Goal: Find specific page/section: Find specific page/section

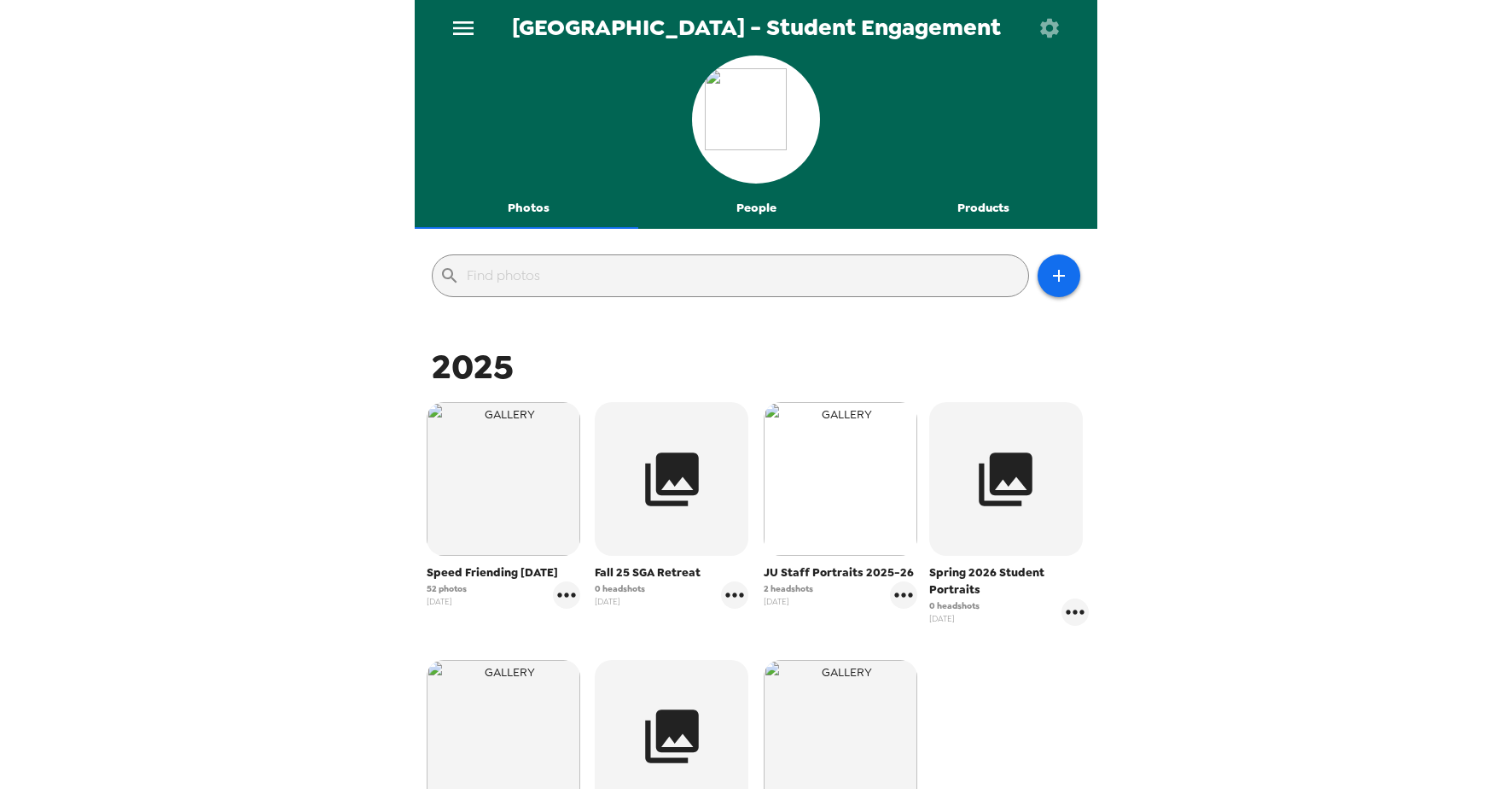
scroll to position [85, 0]
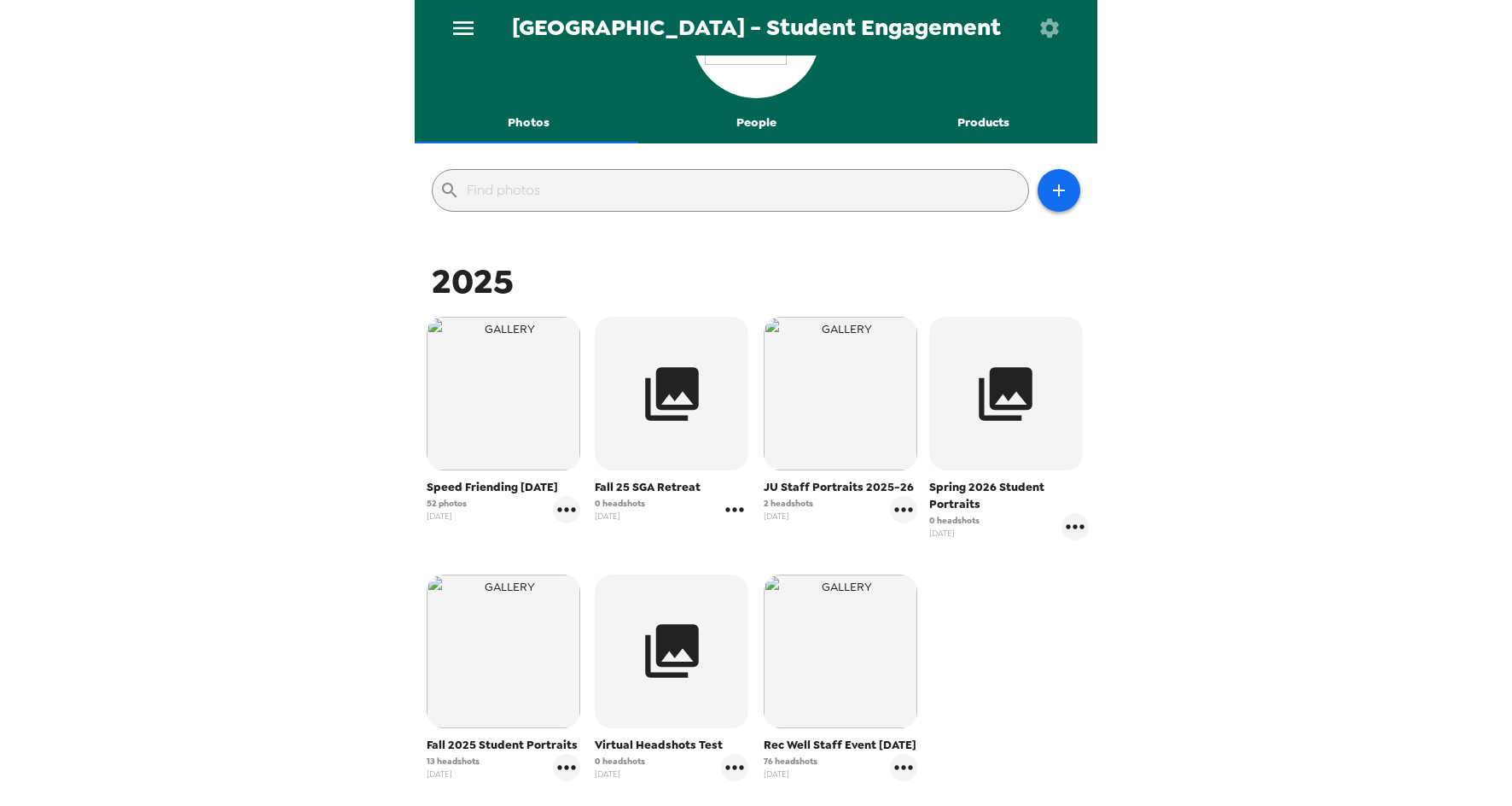
click at [734, 510] on icon "gallery menu" at bounding box center [735, 510] width 27 height 27
click at [795, 547] on span "Edit Shoot" at bounding box center [832, 545] width 142 height 20
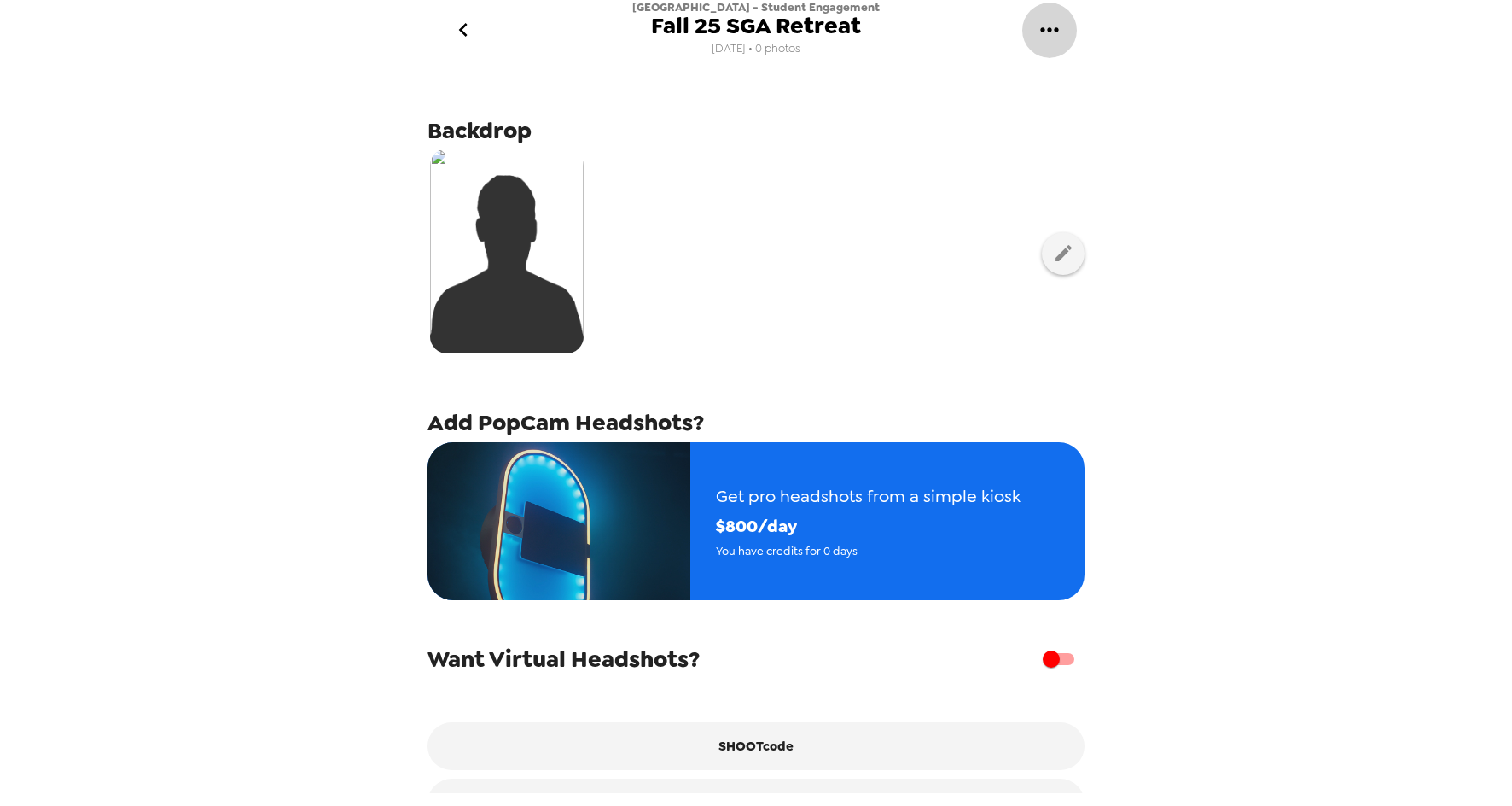
click at [1052, 38] on icon "gallery menu" at bounding box center [1050, 30] width 27 height 27
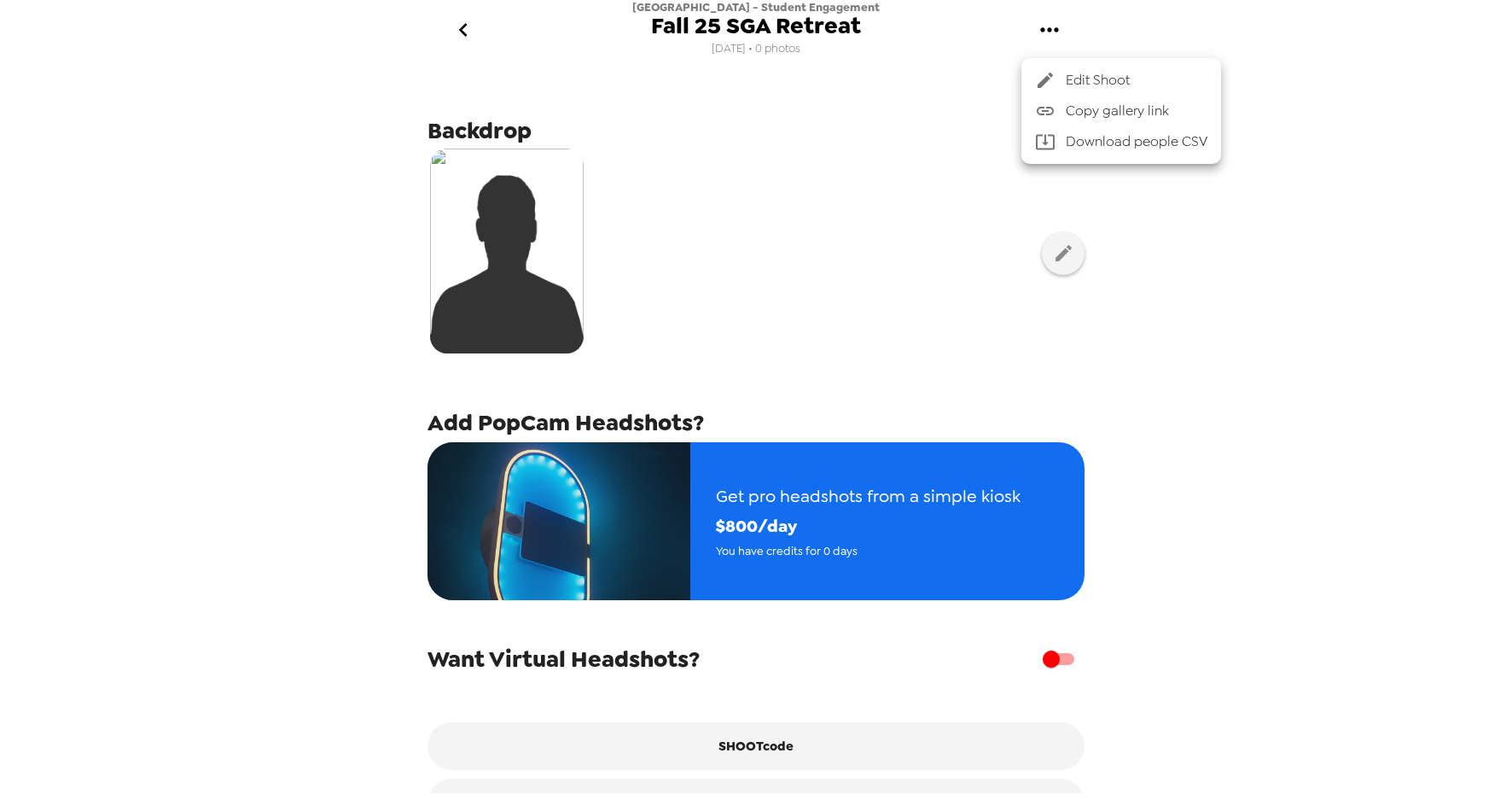
click at [1278, 667] on div at bounding box center [756, 403] width 1512 height 806
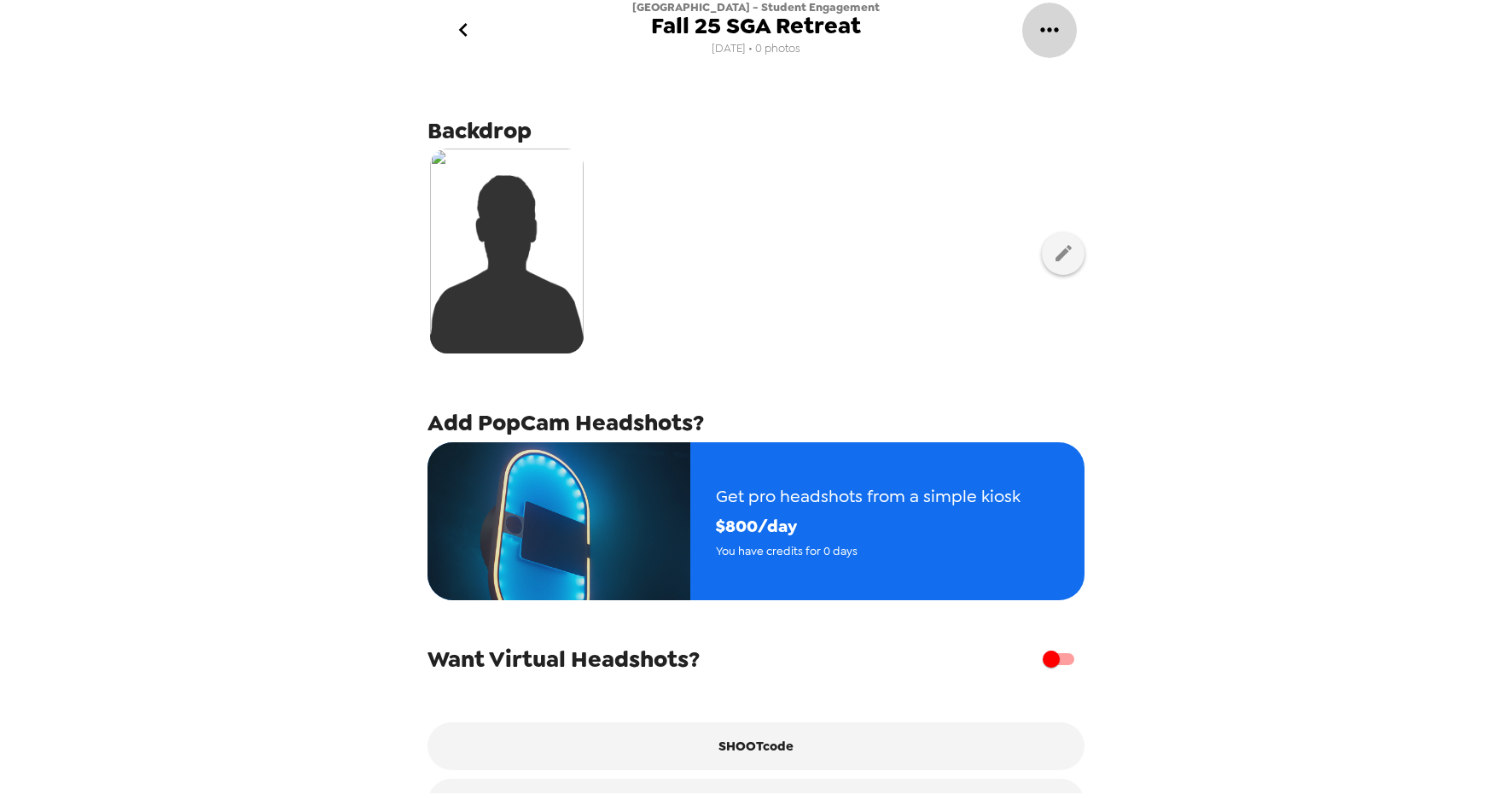
click at [1054, 31] on icon "gallery menu" at bounding box center [1049, 29] width 17 height 4
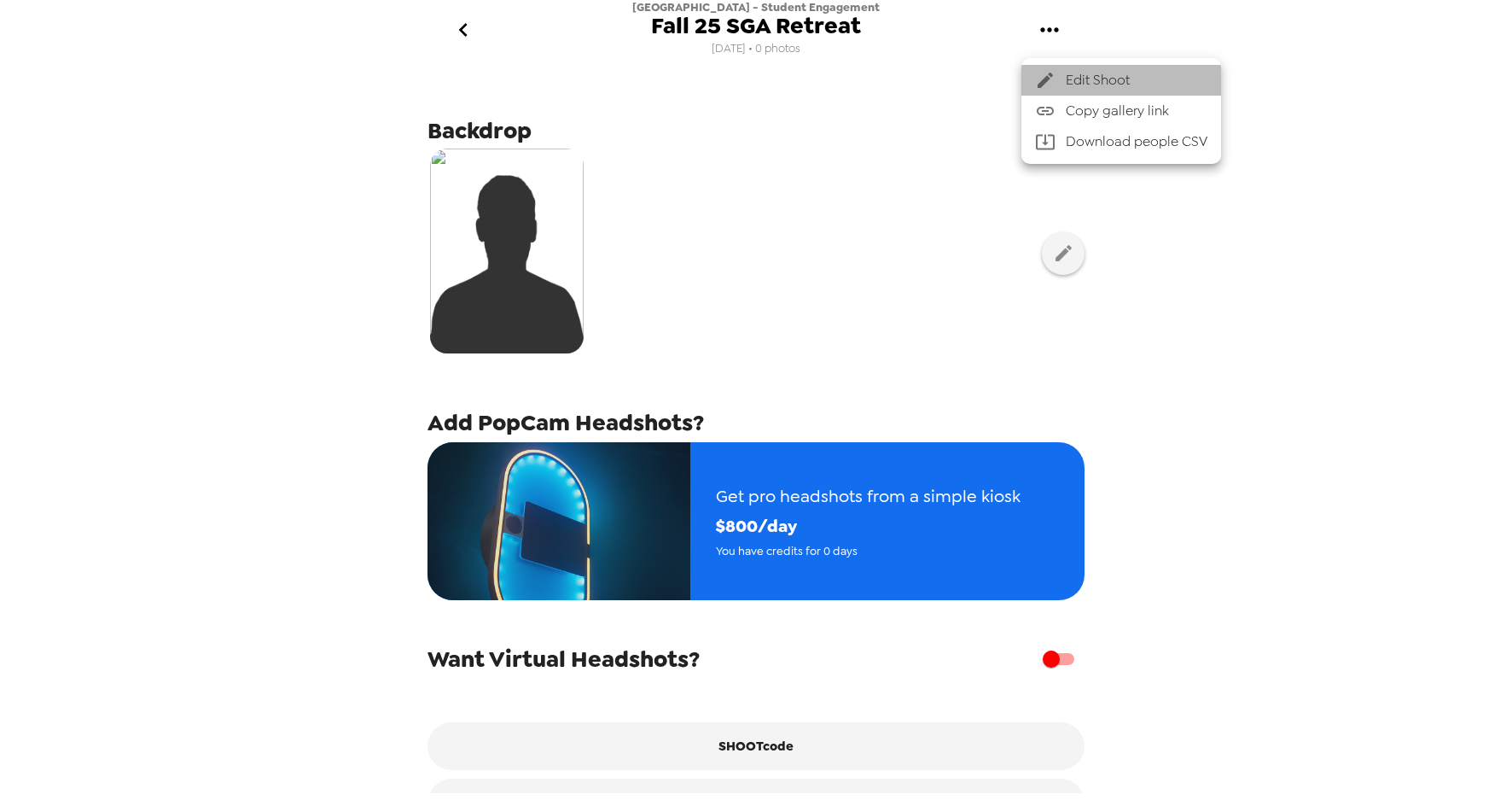
click at [1113, 86] on span "Edit Shoot" at bounding box center [1137, 80] width 142 height 20
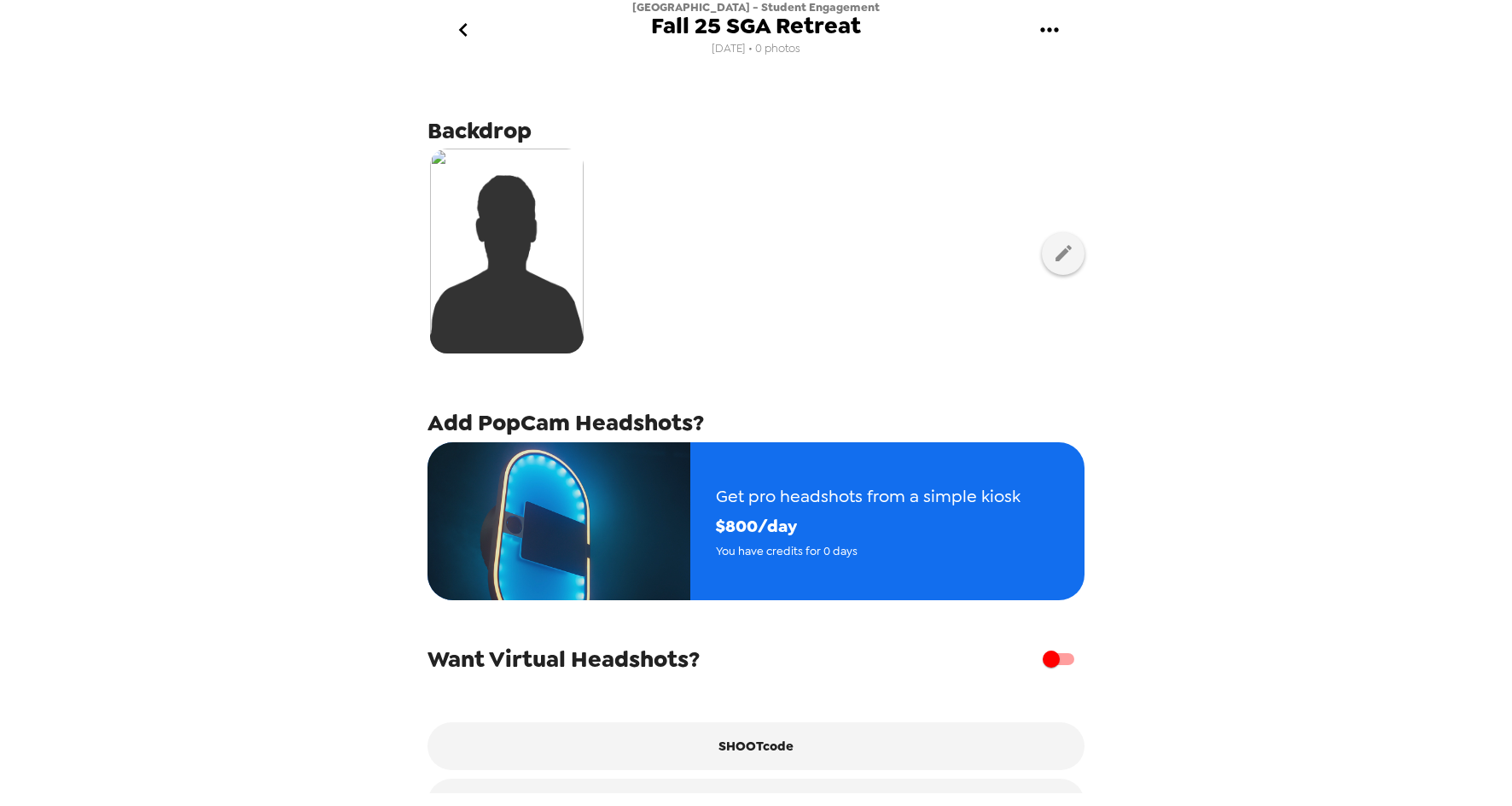
click at [471, 19] on icon "go back" at bounding box center [463, 30] width 27 height 27
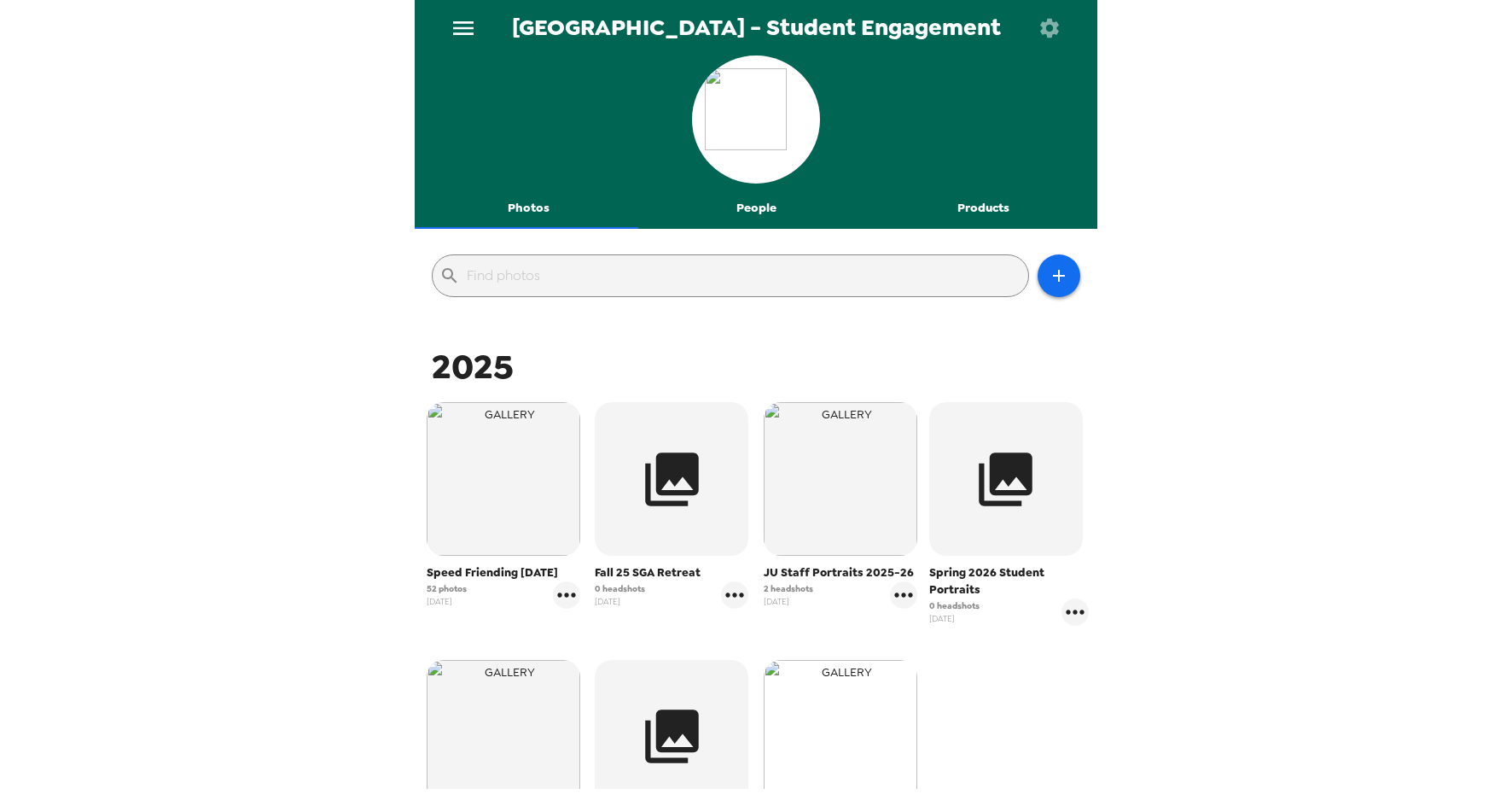
scroll to position [249, 0]
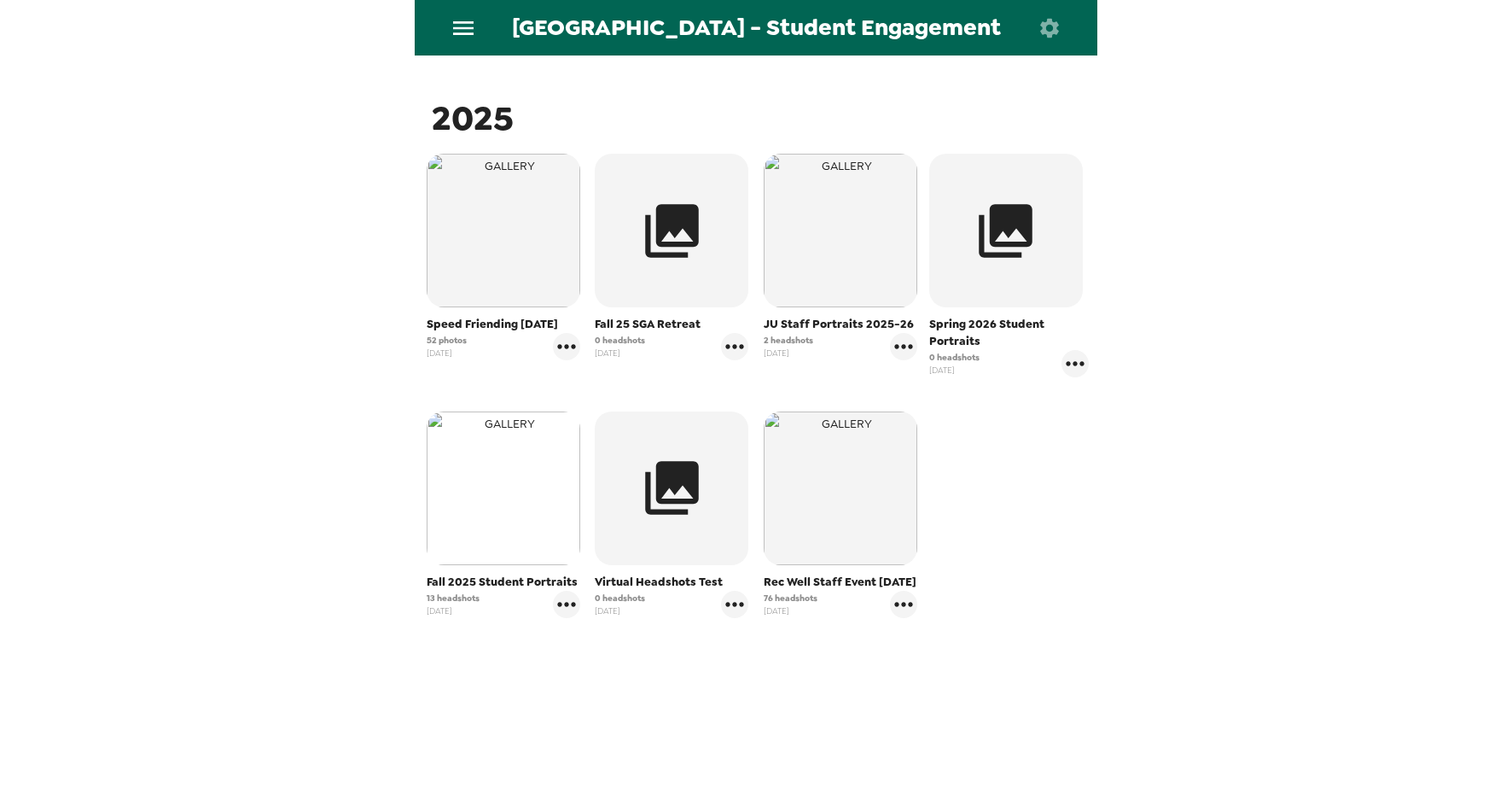
click at [503, 515] on img "button" at bounding box center [503, 488] width 153 height 153
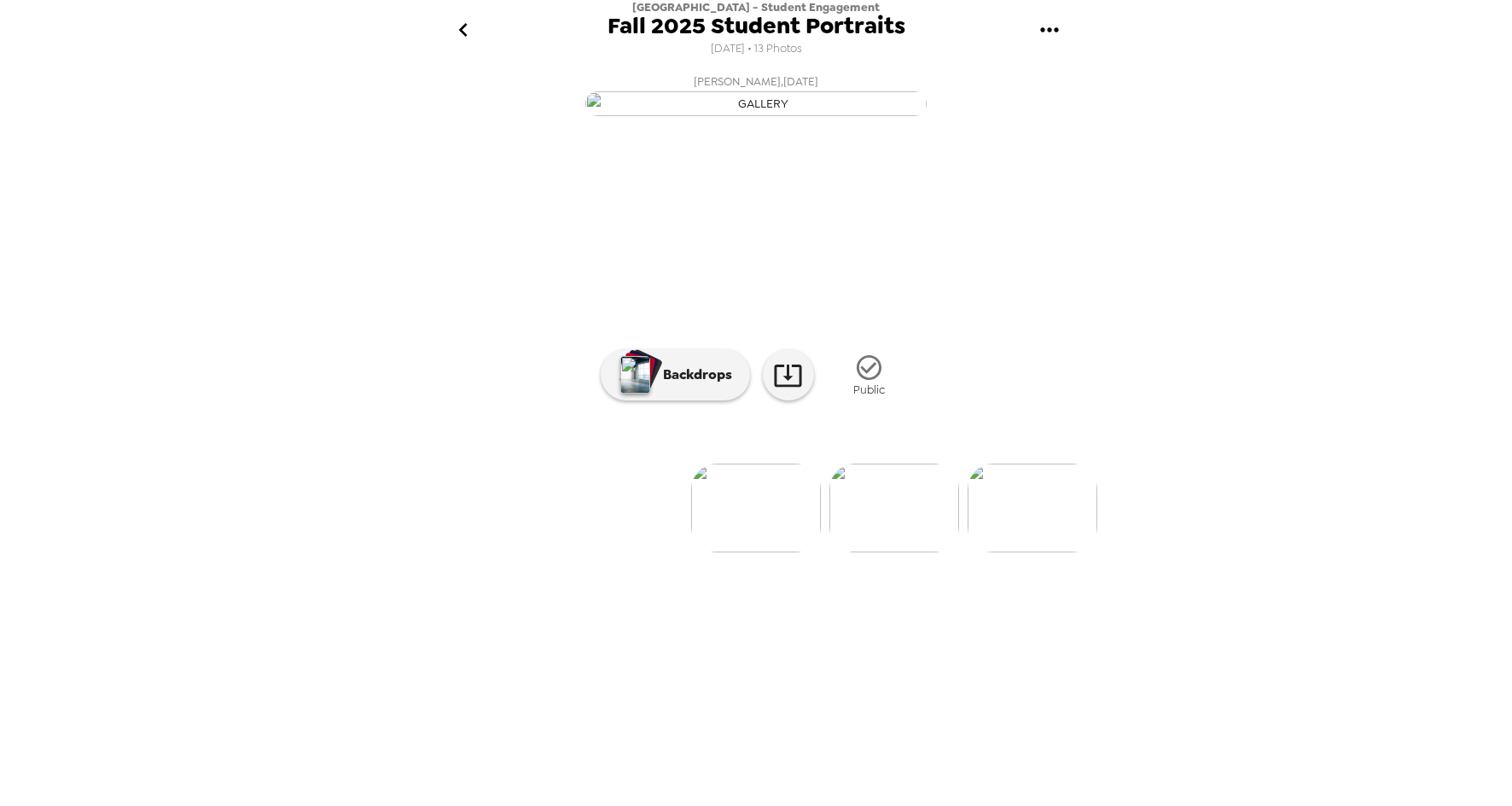
click at [762, 553] on img at bounding box center [756, 507] width 130 height 88
click at [887, 553] on div at bounding box center [756, 479] width 683 height 145
click at [885, 553] on img at bounding box center [894, 507] width 130 height 88
click at [1024, 553] on img at bounding box center [1034, 507] width 130 height 88
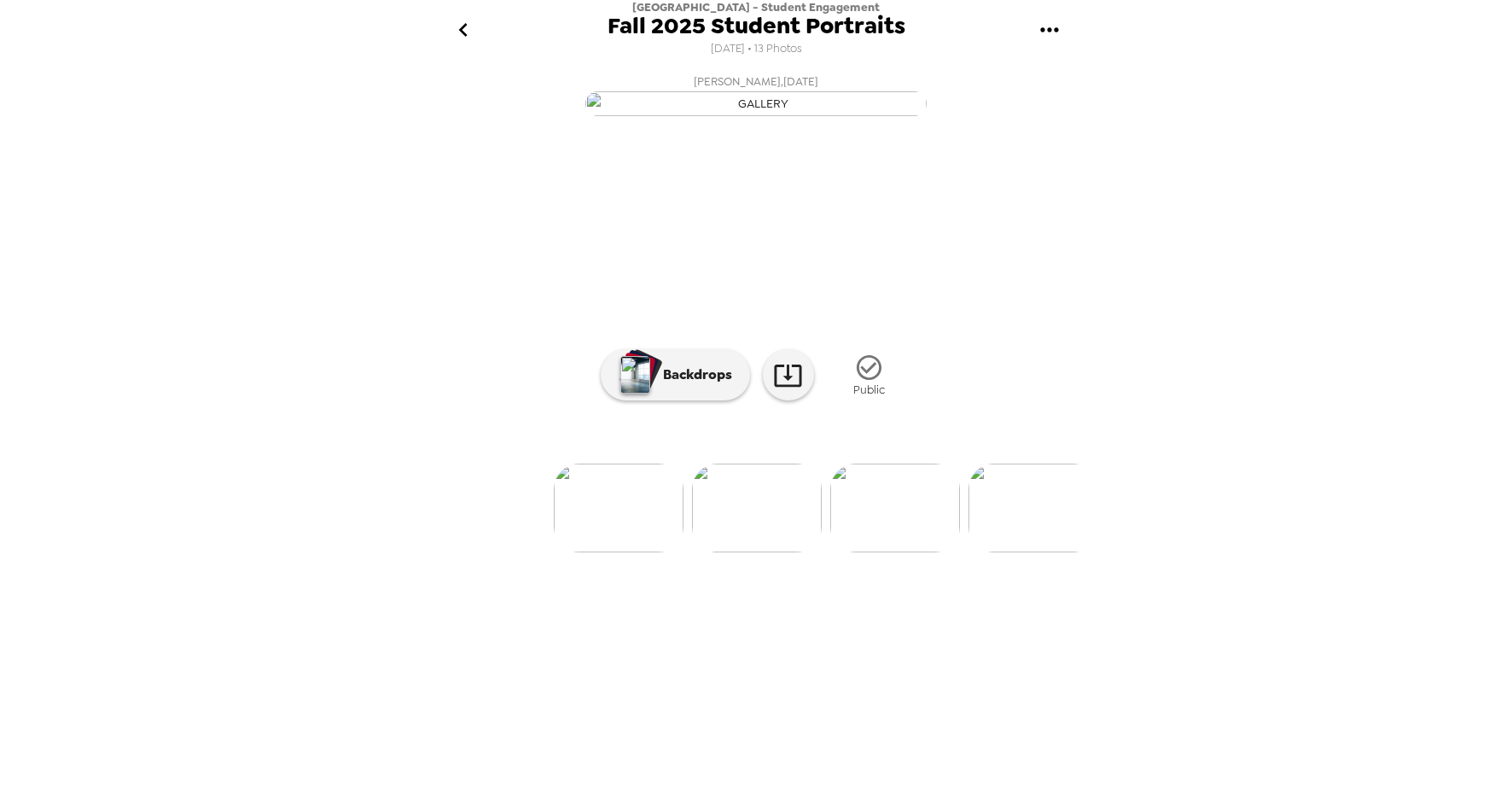
scroll to position [0, 413]
click at [621, 553] on img at bounding box center [620, 507] width 130 height 88
click at [479, 553] on img at bounding box center [481, 507] width 130 height 88
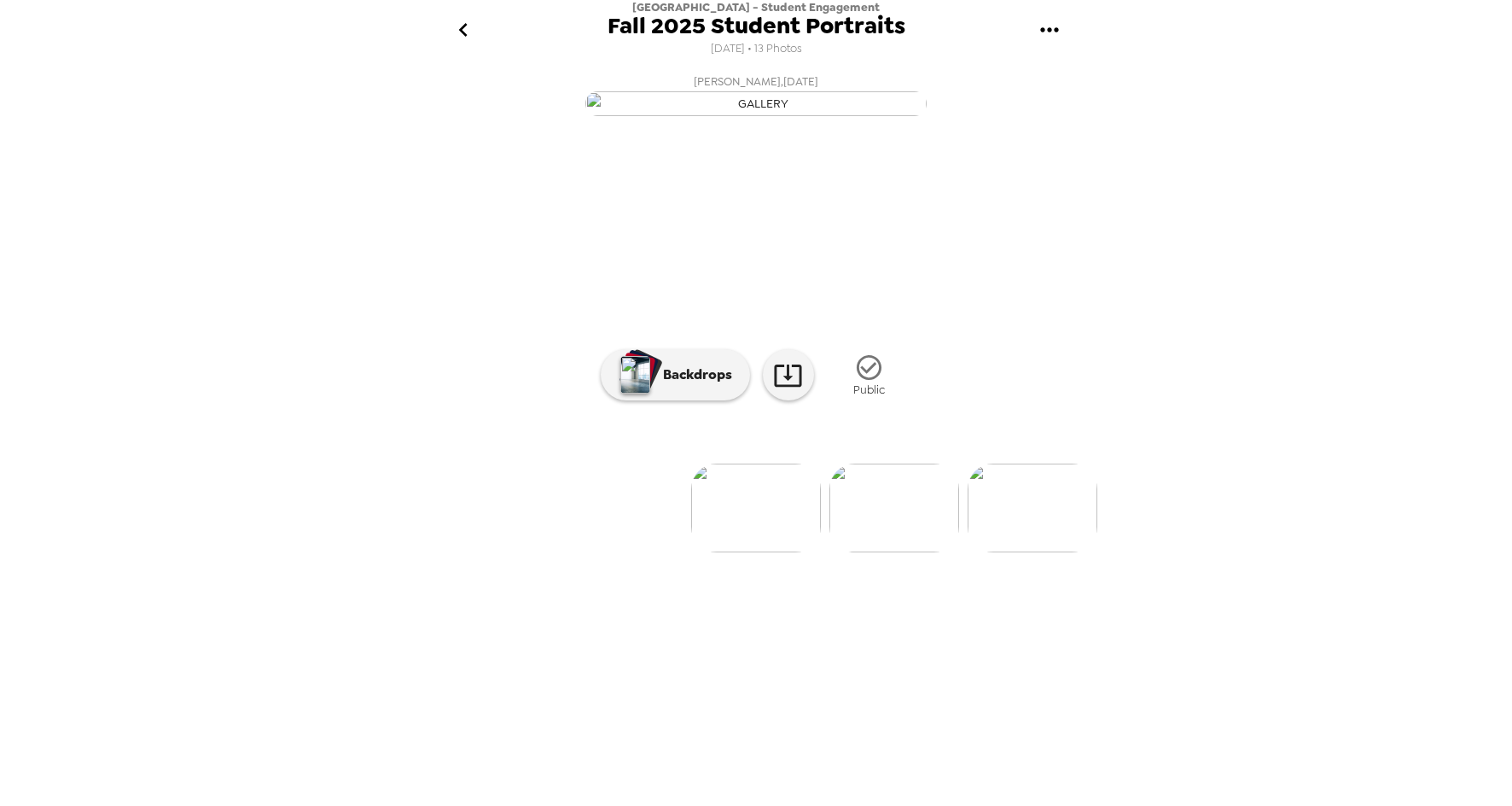
click at [645, 553] on li at bounding box center [619, 507] width 130 height 88
click at [763, 553] on img at bounding box center [756, 507] width 130 height 88
click at [691, 385] on p "Backdrops" at bounding box center [693, 374] width 78 height 20
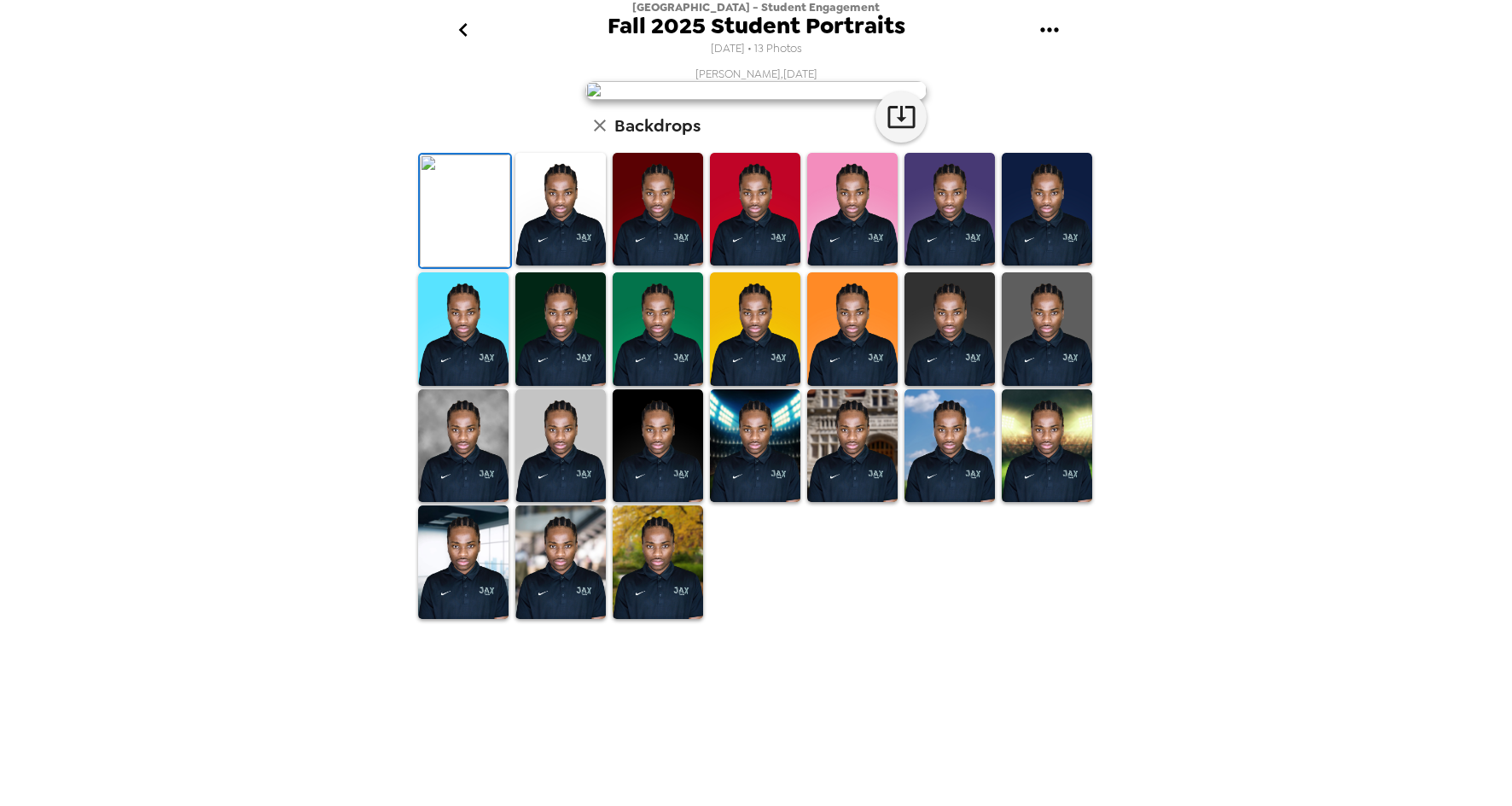
click at [560, 386] on img at bounding box center [560, 328] width 90 height 114
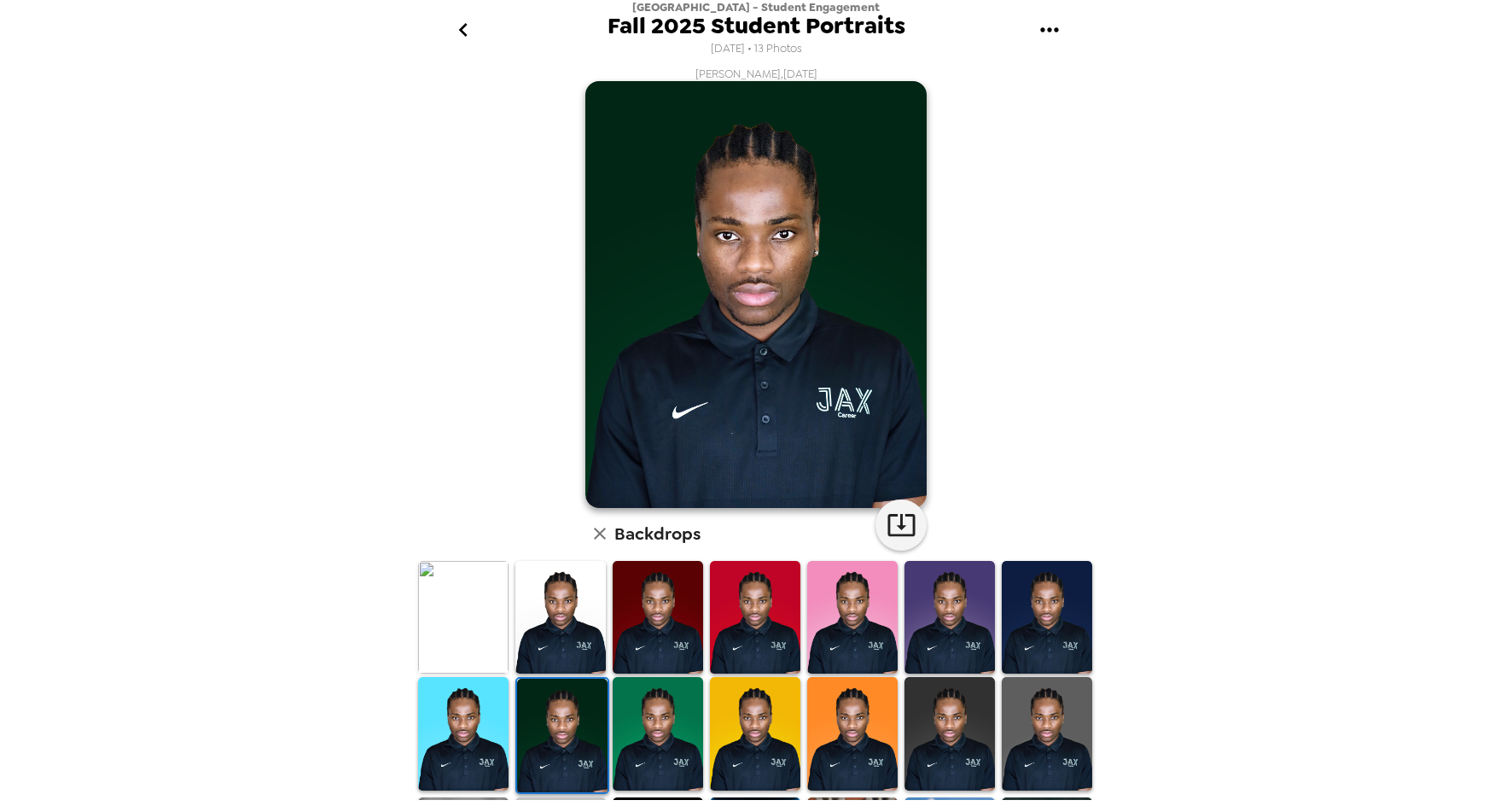
click at [656, 727] on img at bounding box center [657, 733] width 90 height 114
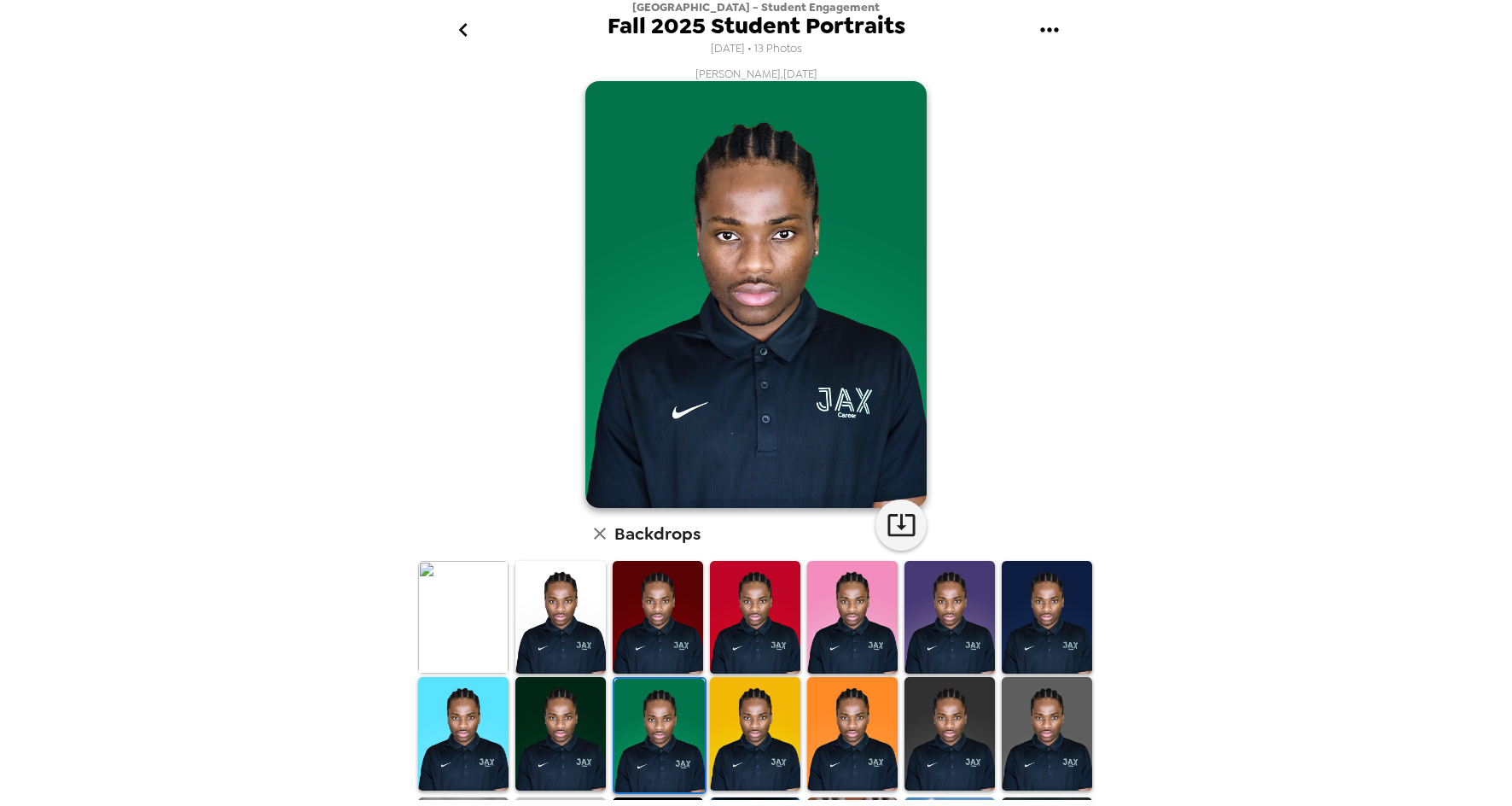
click at [533, 620] on img at bounding box center [560, 617] width 90 height 114
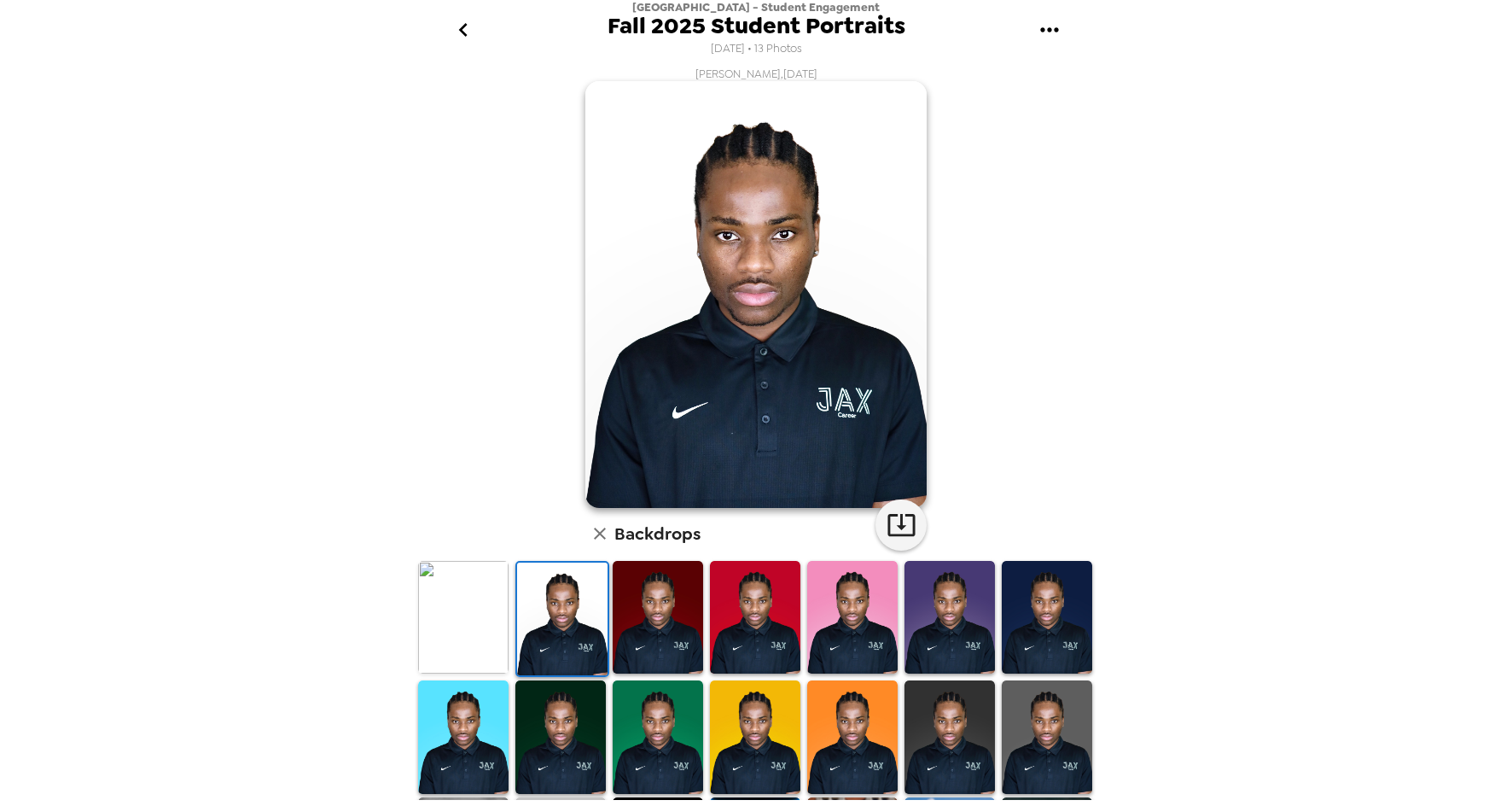
click at [488, 615] on img at bounding box center [463, 617] width 90 height 114
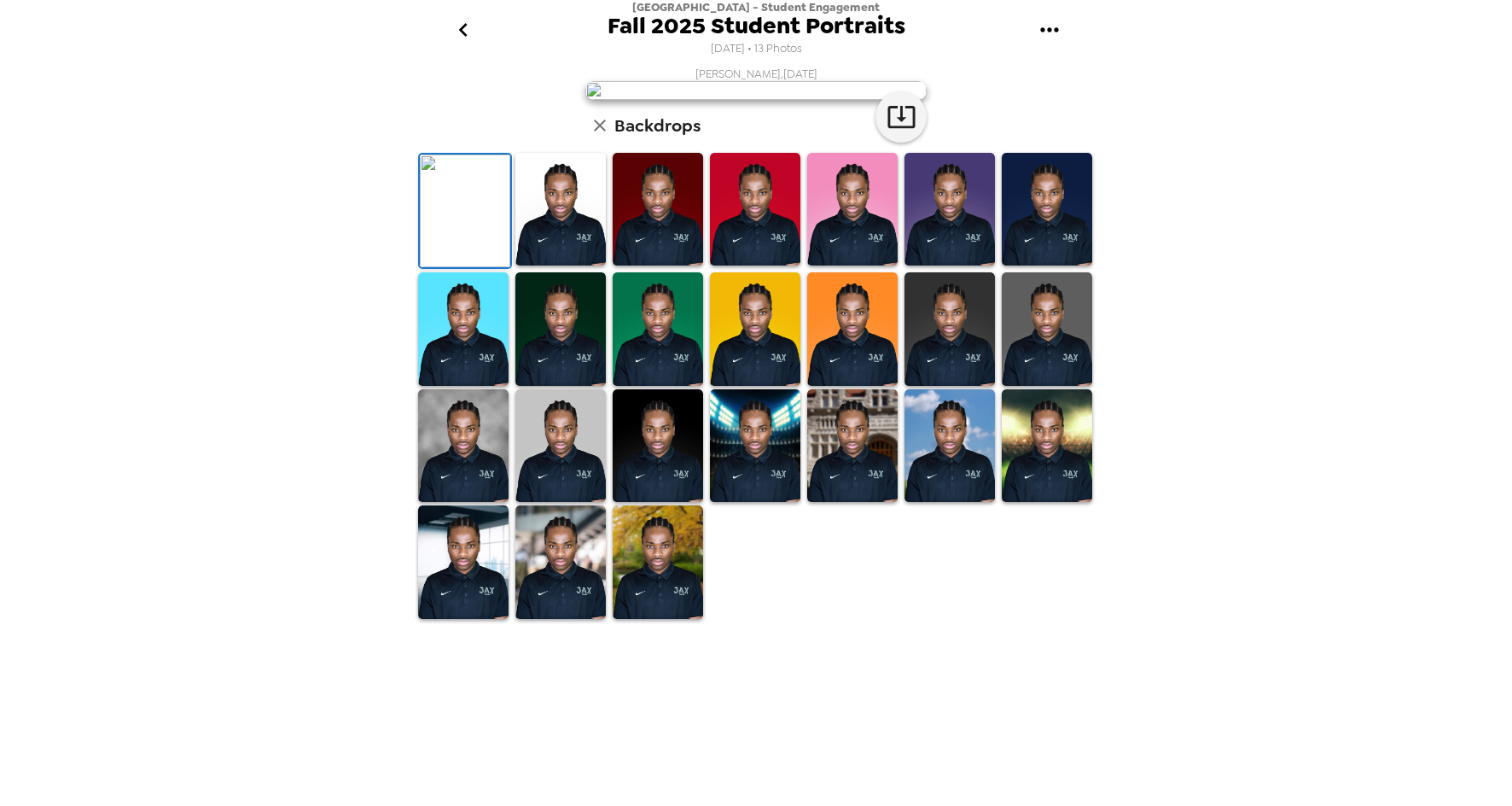
click at [1041, 386] on img at bounding box center [1047, 328] width 90 height 114
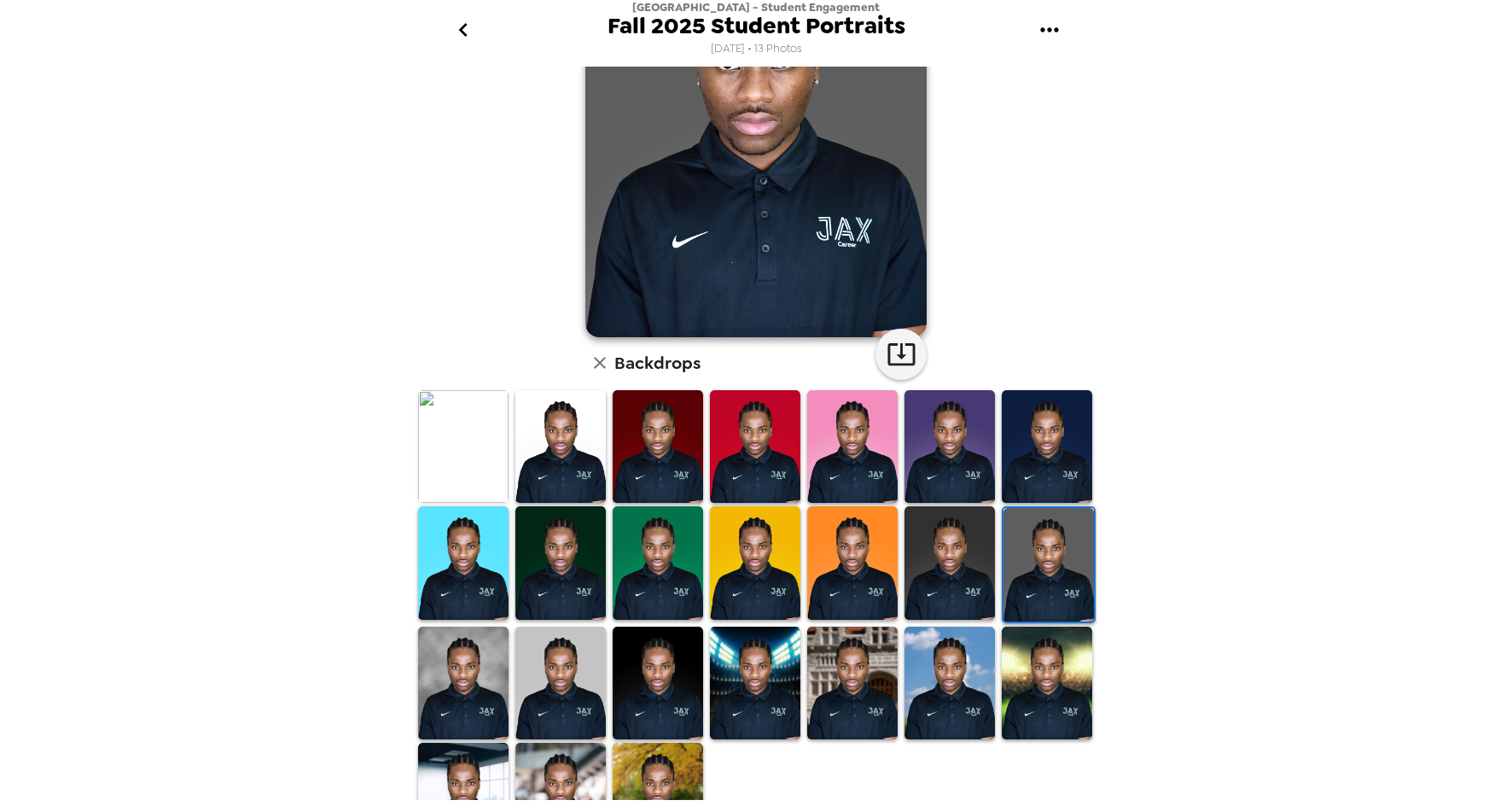
scroll to position [219, 0]
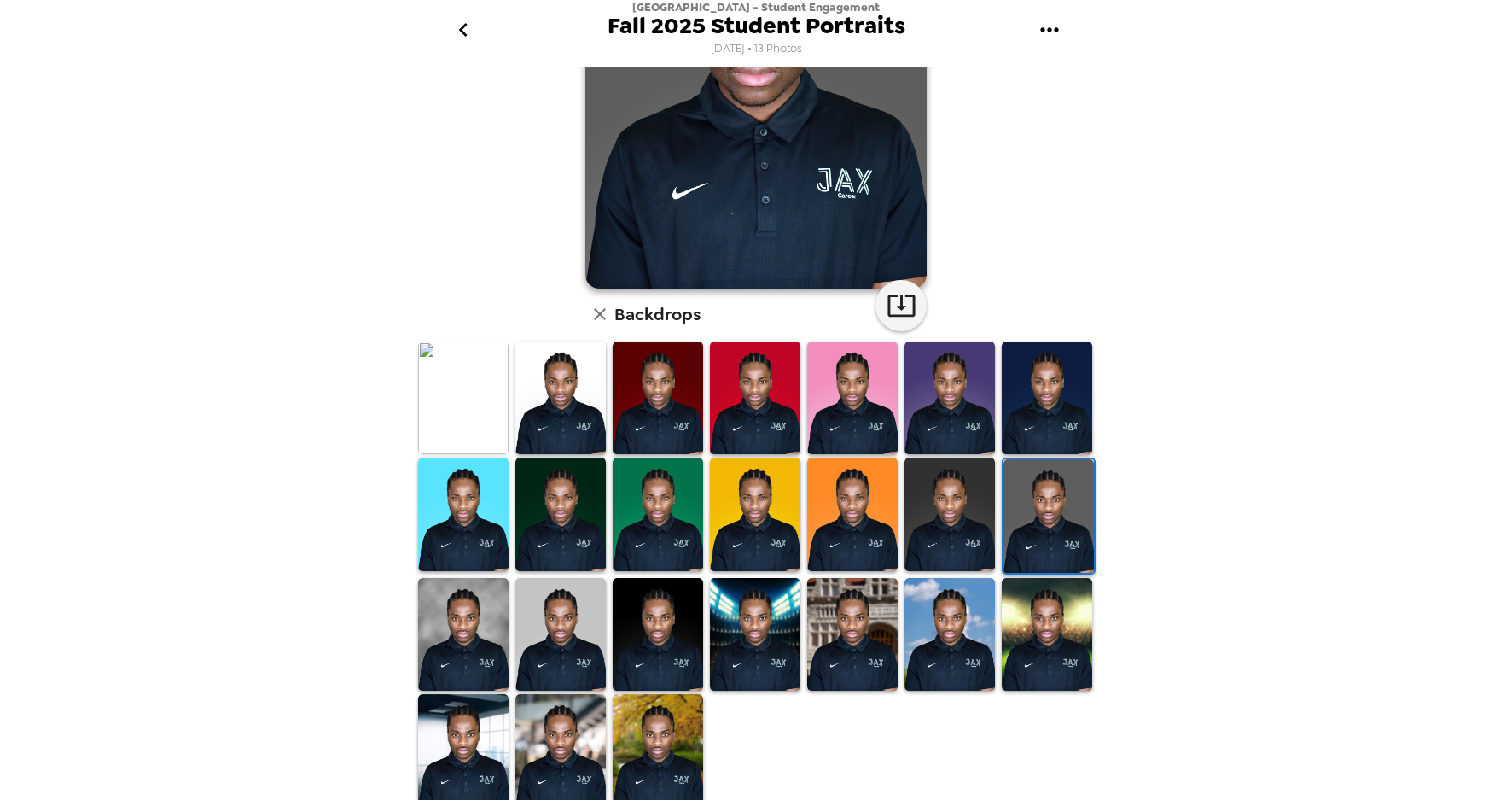
click at [570, 720] on img at bounding box center [560, 751] width 90 height 114
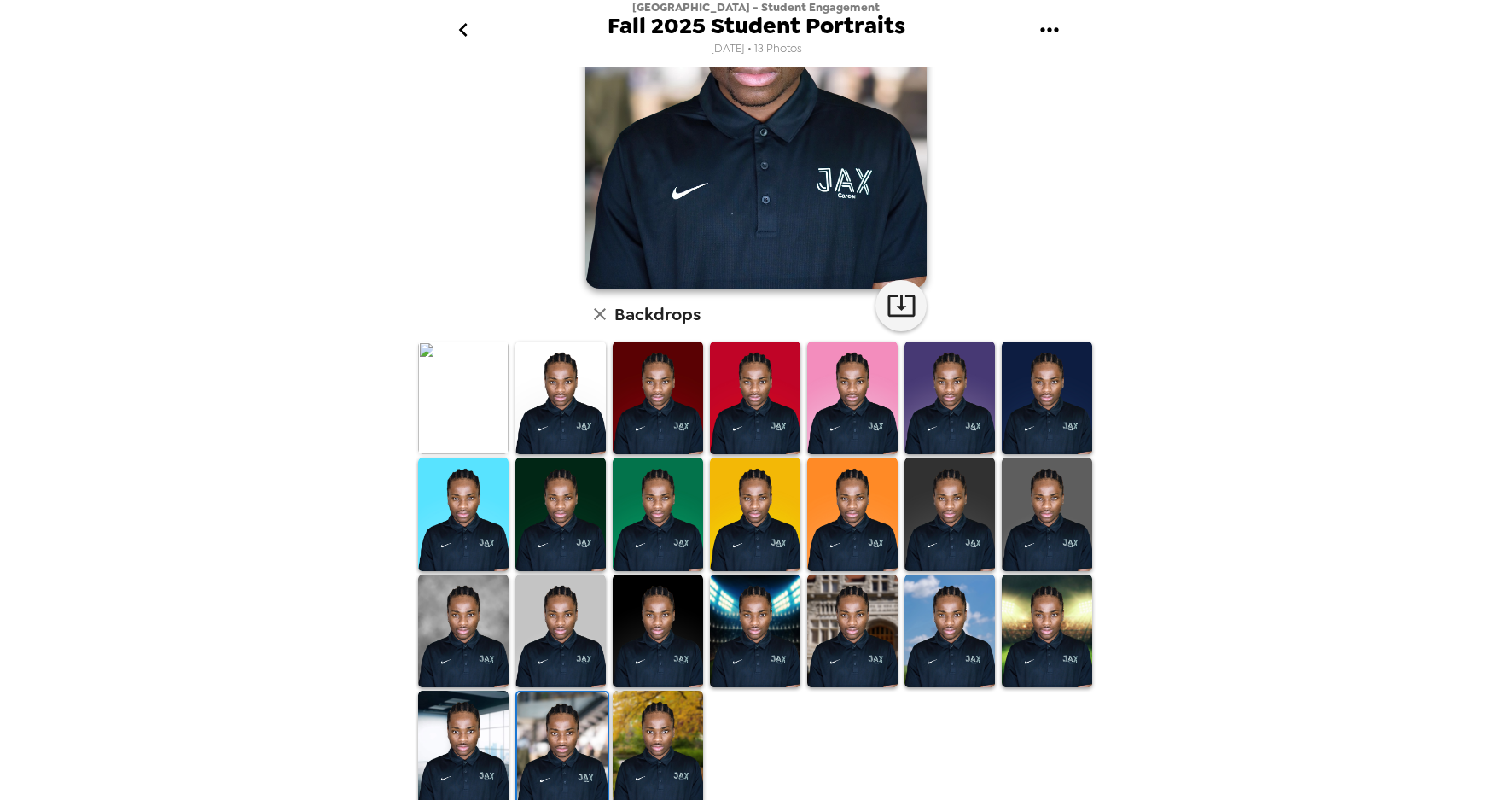
click at [464, 731] on img at bounding box center [463, 747] width 90 height 114
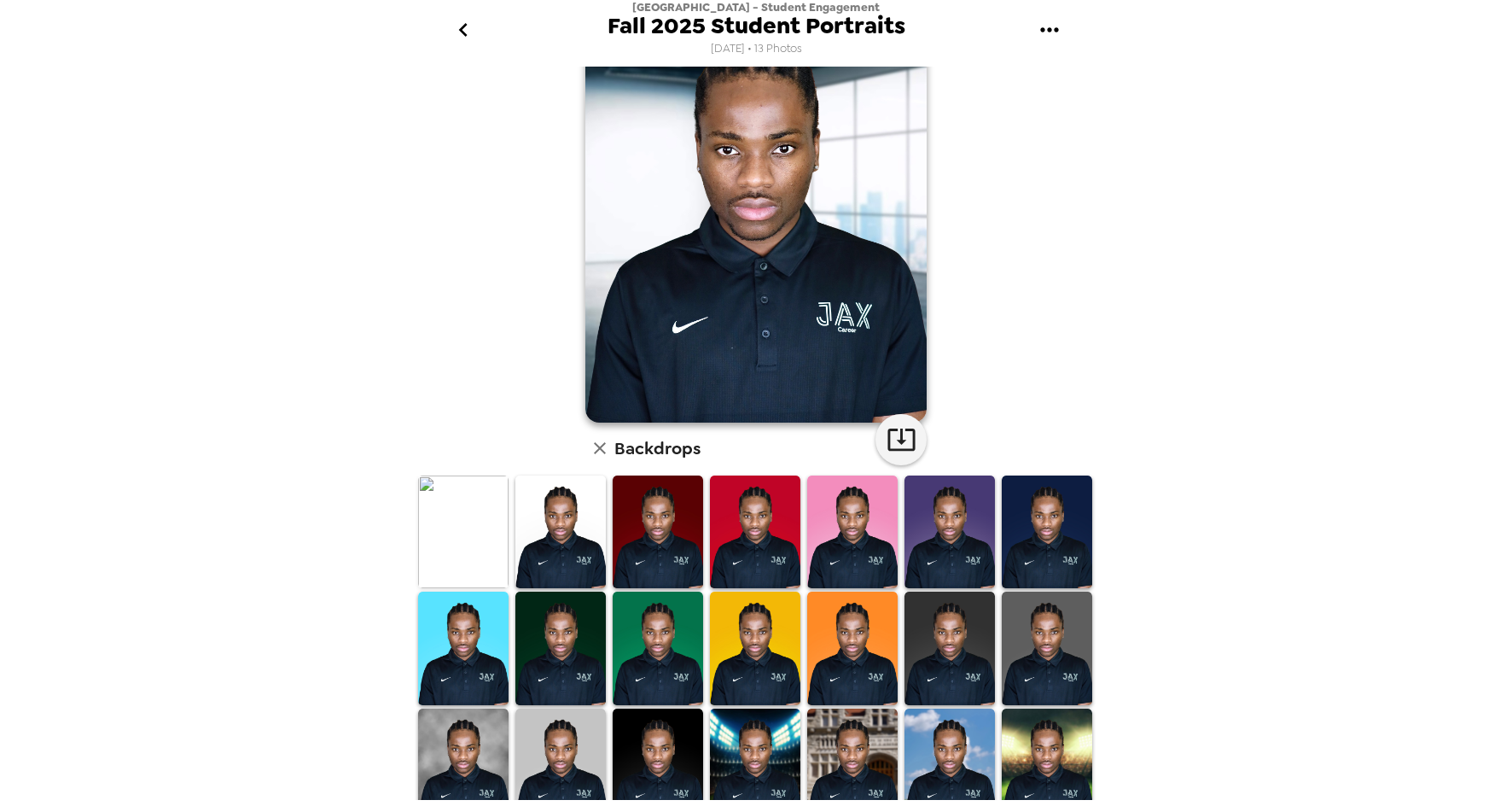
scroll to position [0, 0]
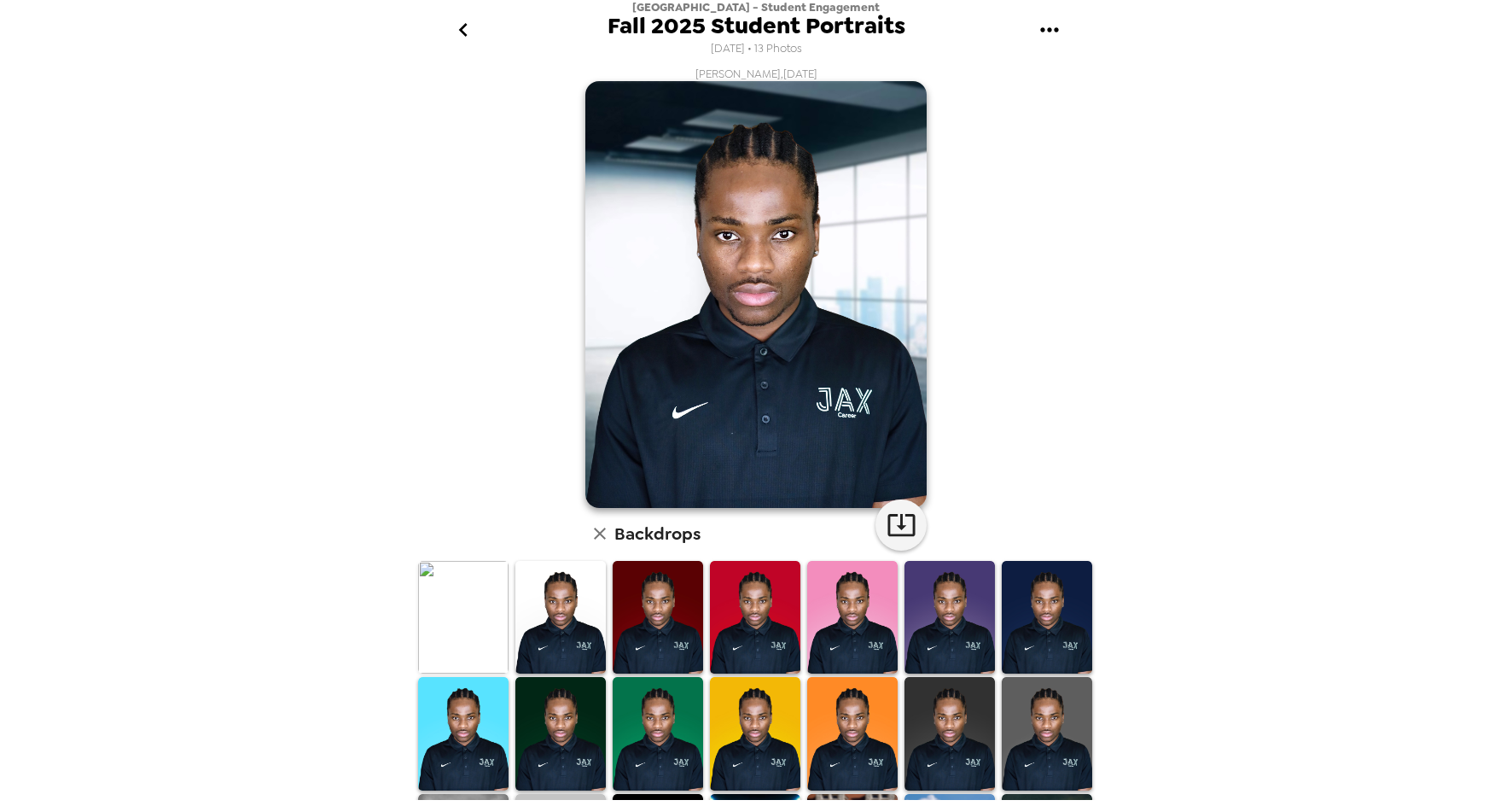
click at [197, 103] on div "[GEOGRAPHIC_DATA] - Student Engagement Fall 2025 Student Portraits [DATE] • 13 …" at bounding box center [756, 403] width 1512 height 806
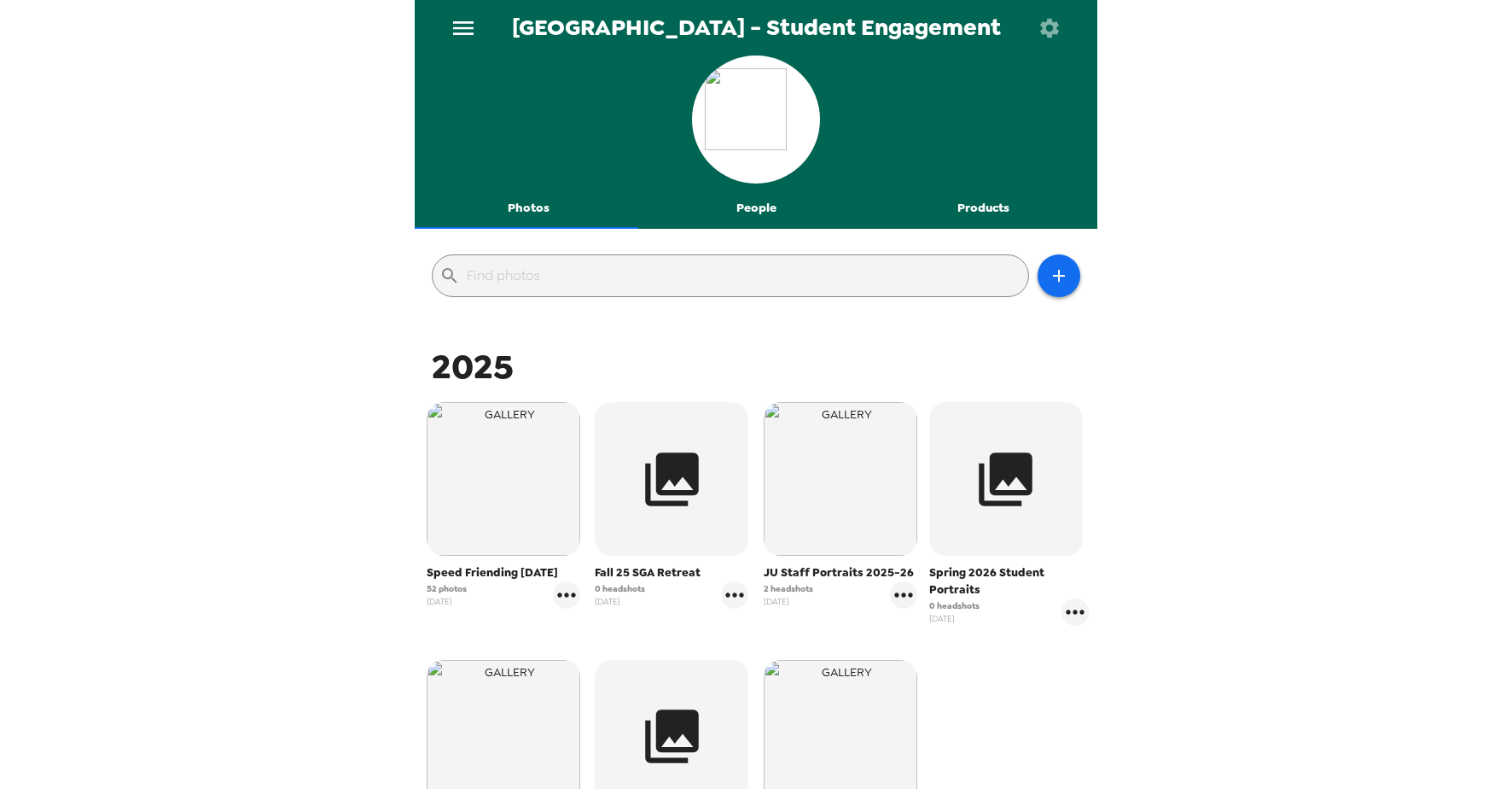
click at [454, 23] on icon "menu" at bounding box center [463, 28] width 20 height 14
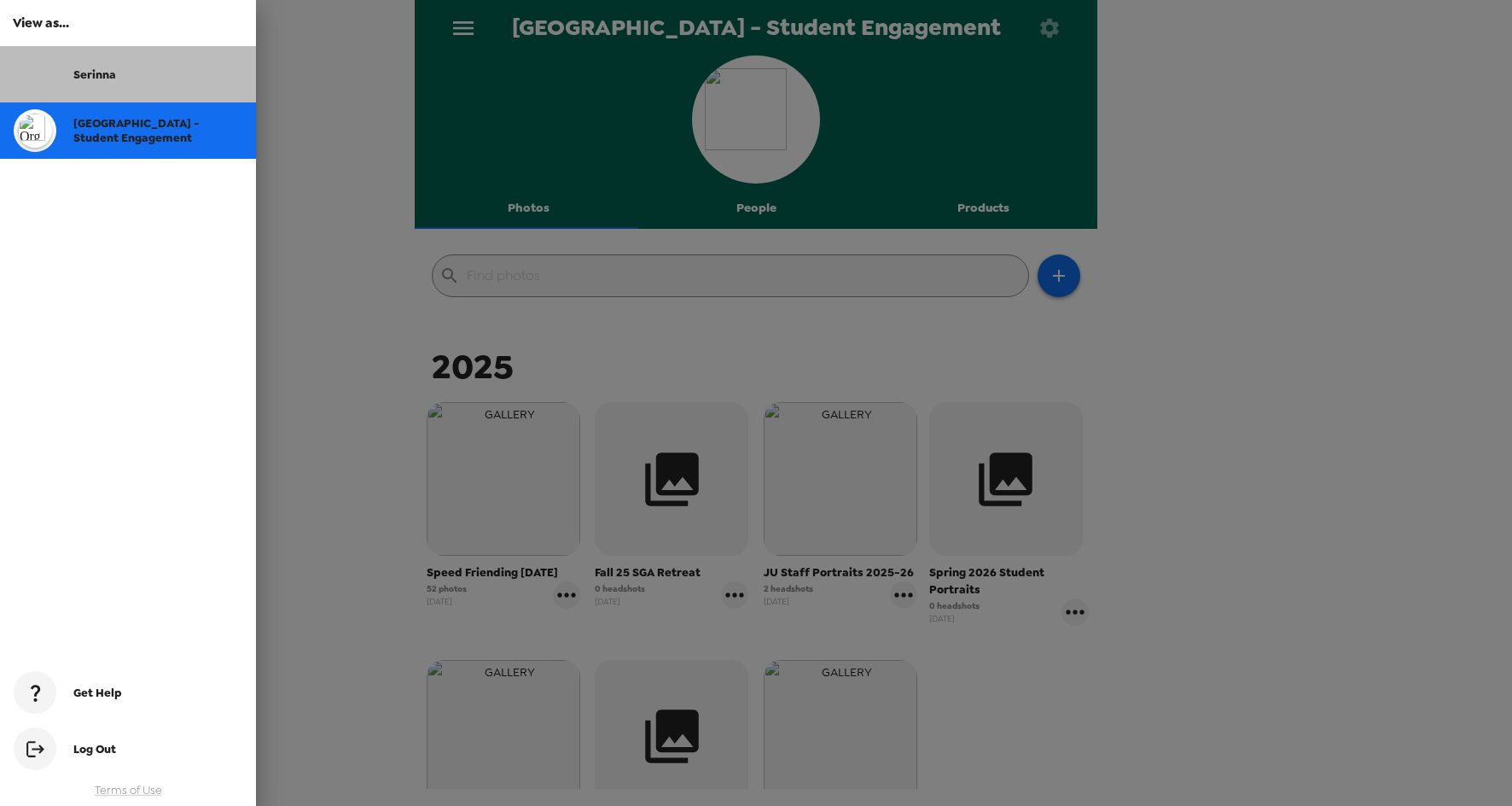
click at [133, 81] on div "Serinna" at bounding box center [158, 74] width 169 height 15
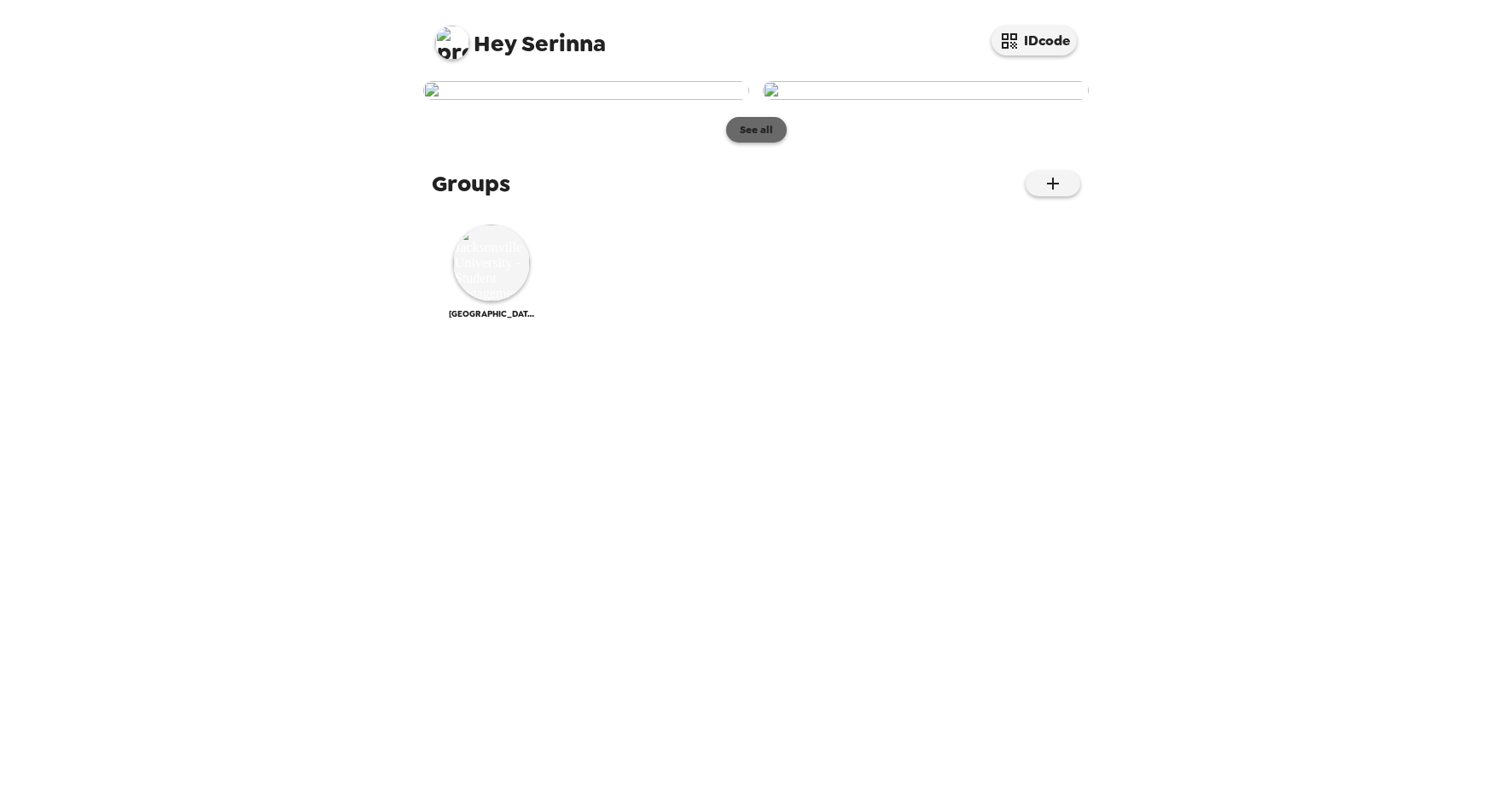
click at [758, 143] on button "See all" at bounding box center [756, 129] width 60 height 25
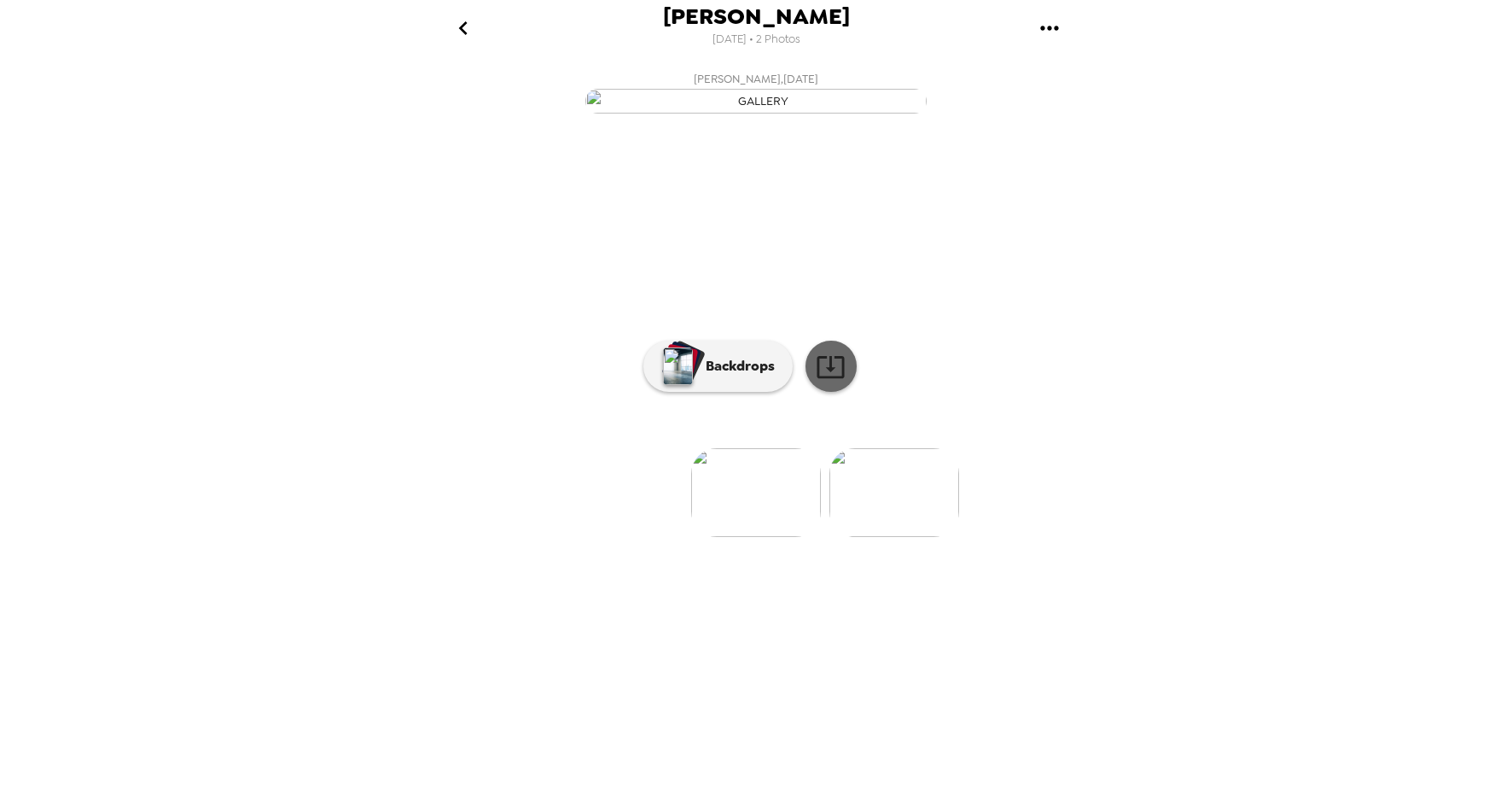
click at [828, 382] on icon at bounding box center [830, 366] width 30 height 30
click at [895, 537] on img at bounding box center [894, 491] width 130 height 88
click at [835, 382] on icon at bounding box center [830, 366] width 30 height 30
click at [467, 25] on icon "go back" at bounding box center [463, 28] width 27 height 27
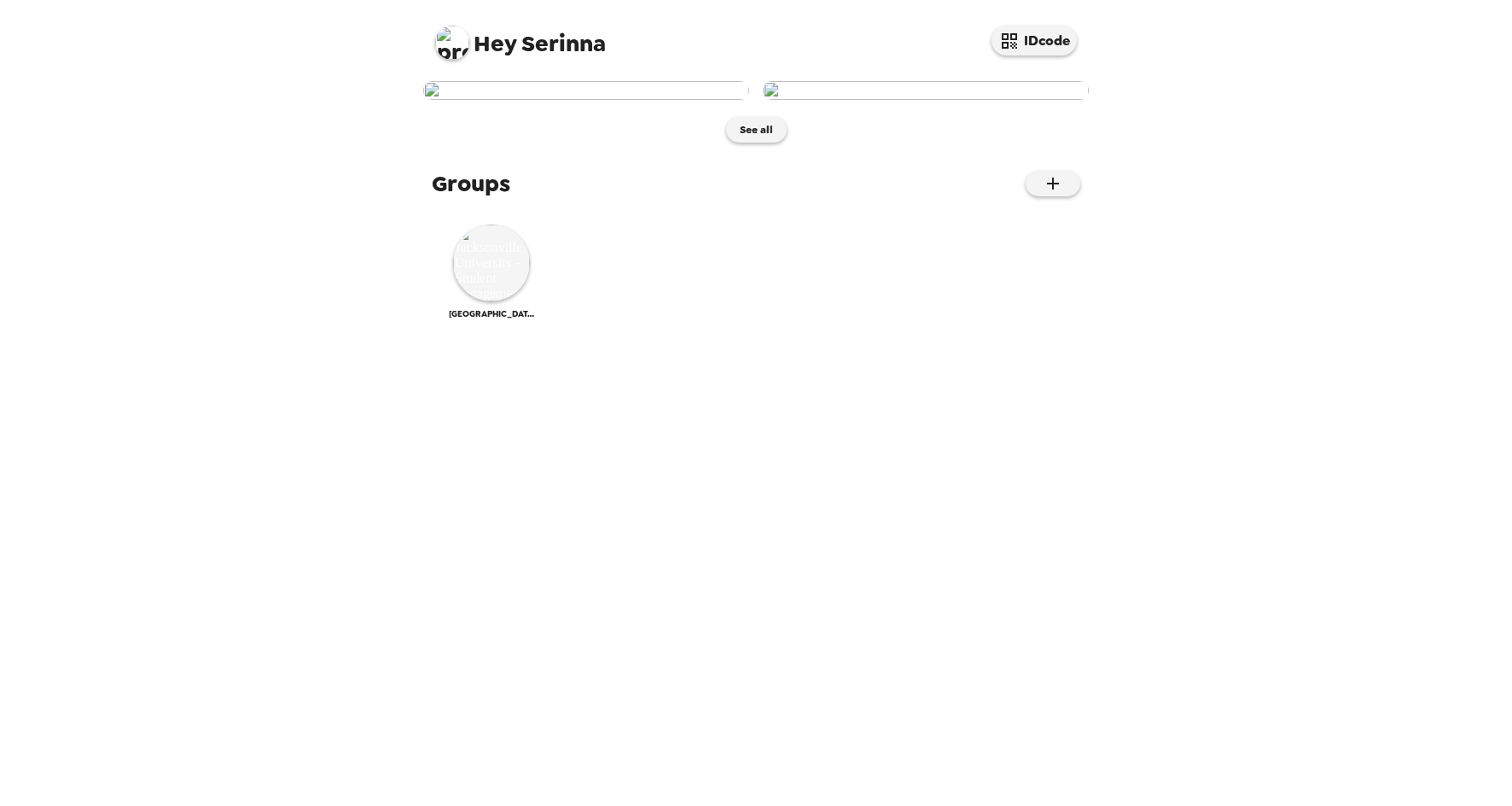
click at [439, 41] on img at bounding box center [452, 42] width 34 height 34
click at [525, 35] on div at bounding box center [756, 403] width 1512 height 806
click at [497, 301] on img at bounding box center [491, 262] width 77 height 77
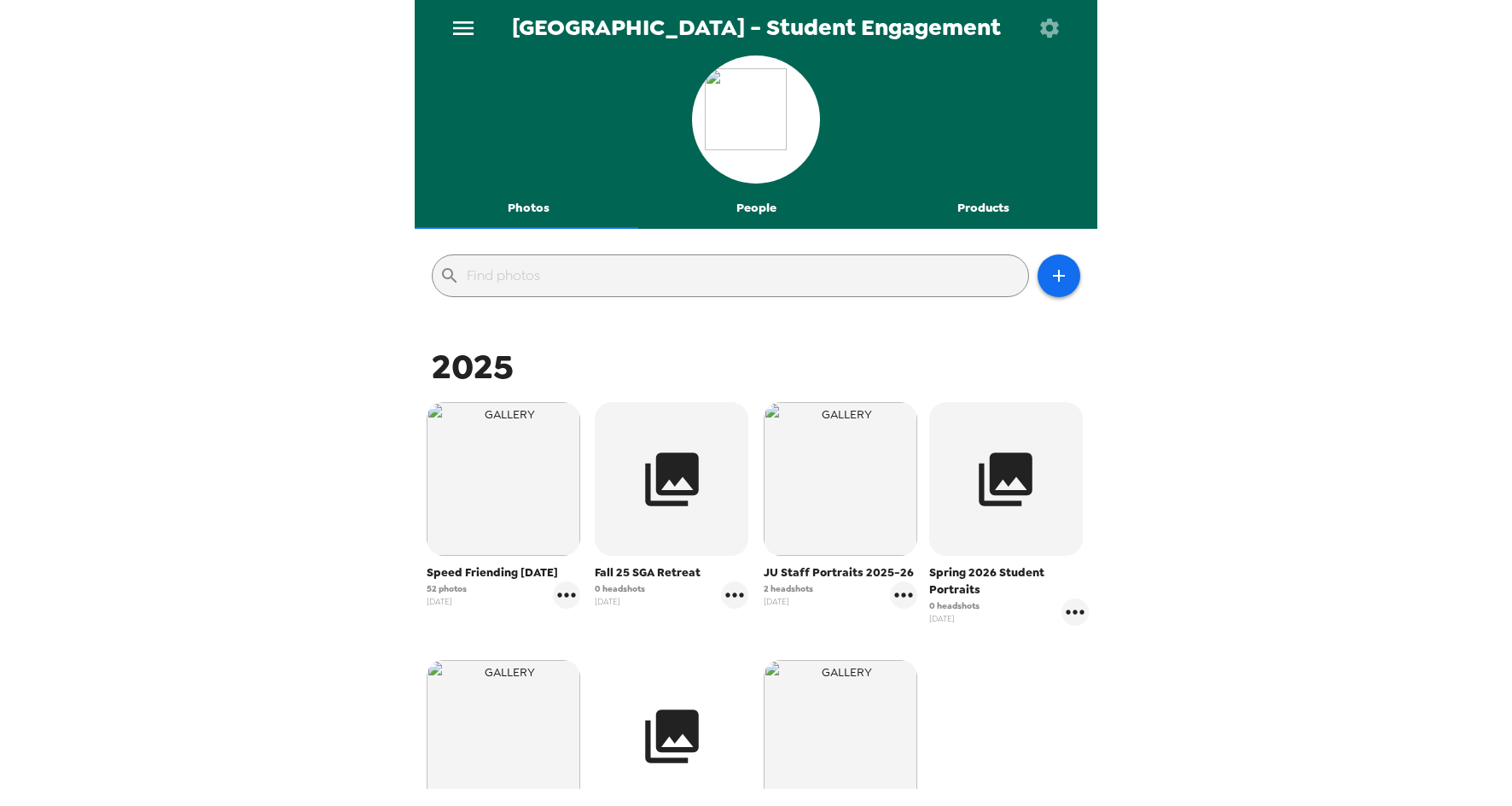
scroll to position [171, 0]
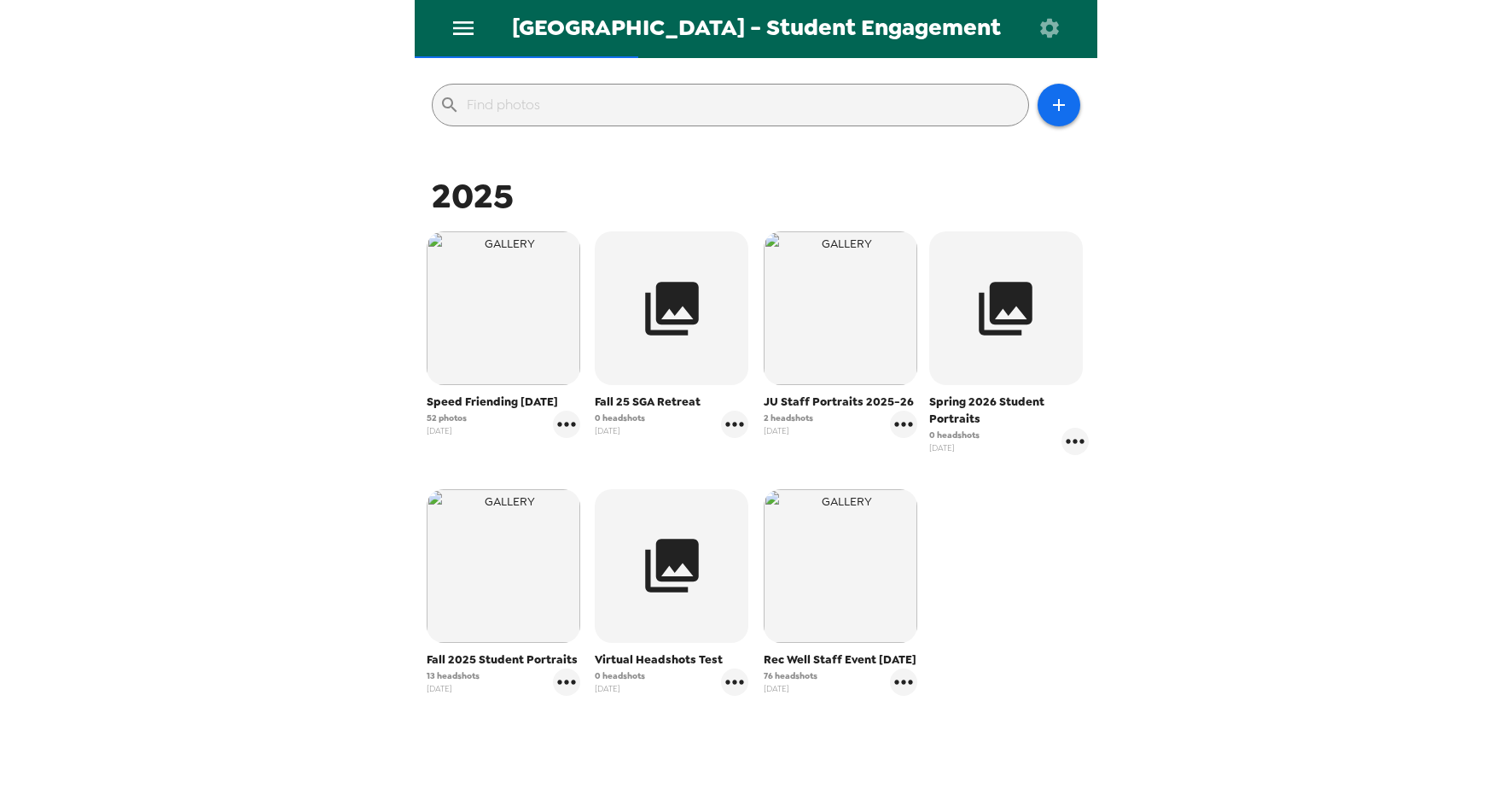
click at [478, 658] on span "Fall 2025 Student Portraits" at bounding box center [503, 660] width 153 height 17
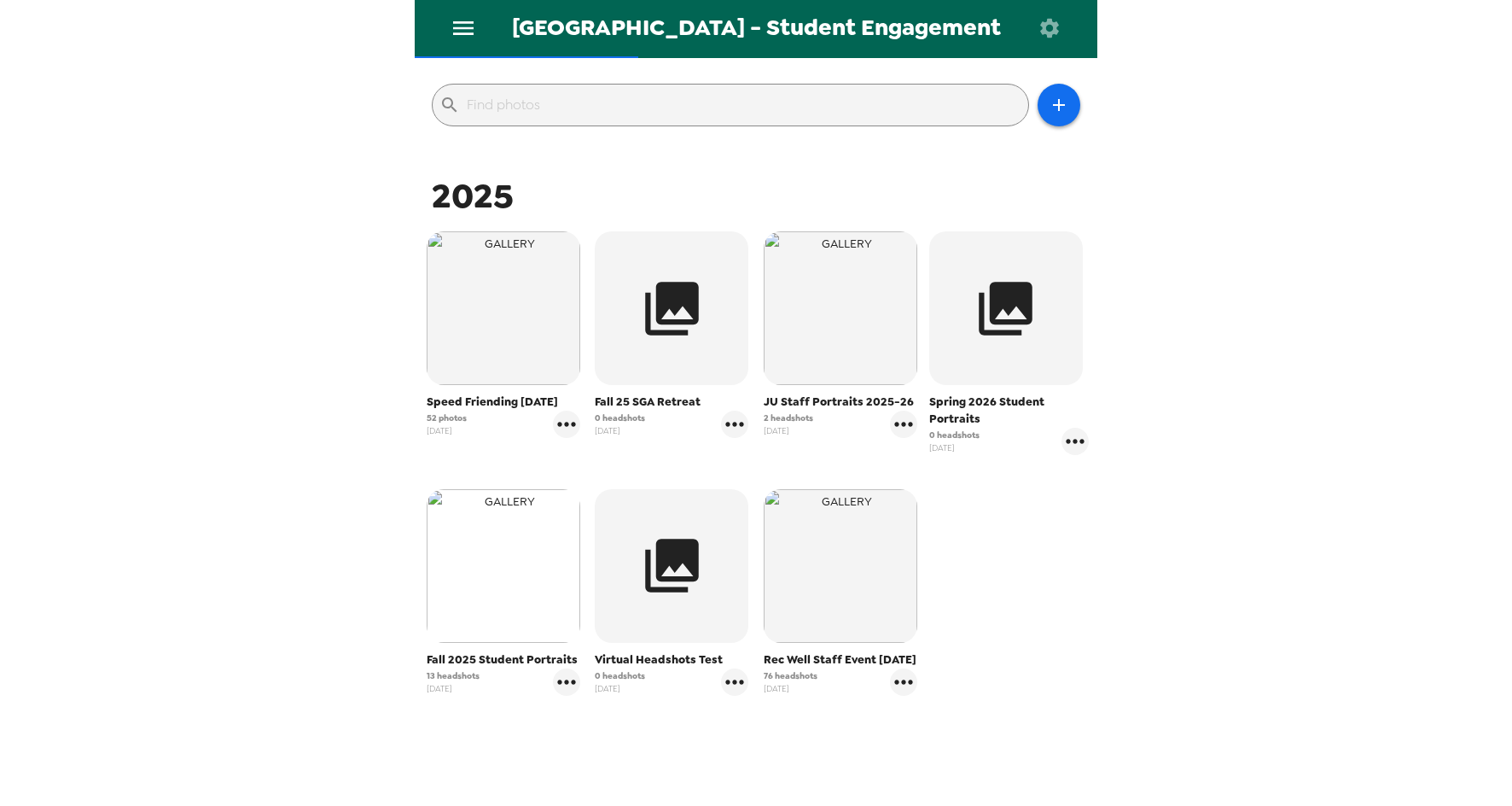
click at [484, 600] on img "button" at bounding box center [503, 566] width 153 height 153
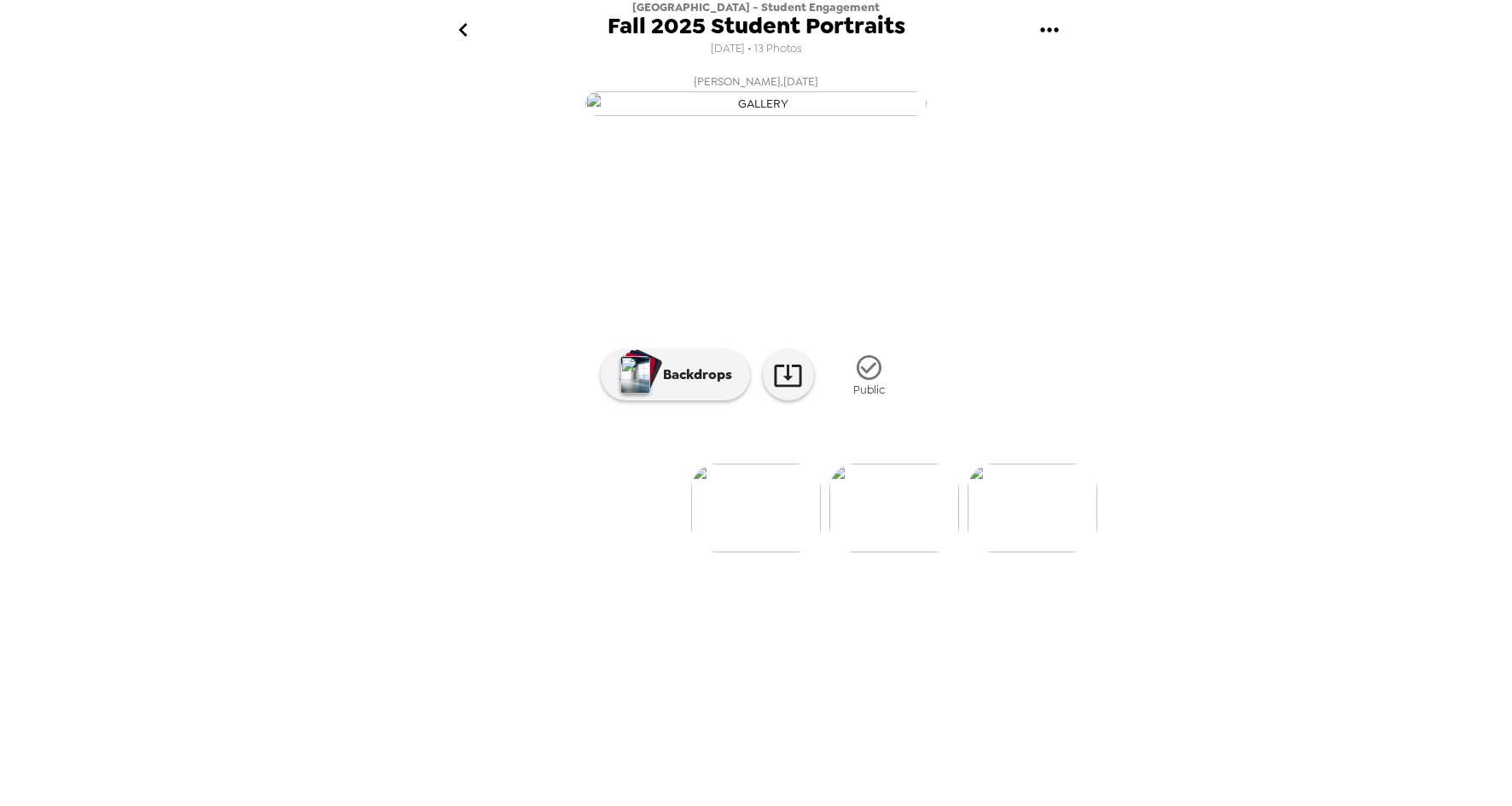
click at [474, 25] on icon "go back" at bounding box center [463, 30] width 27 height 27
